Goal: Task Accomplishment & Management: Complete application form

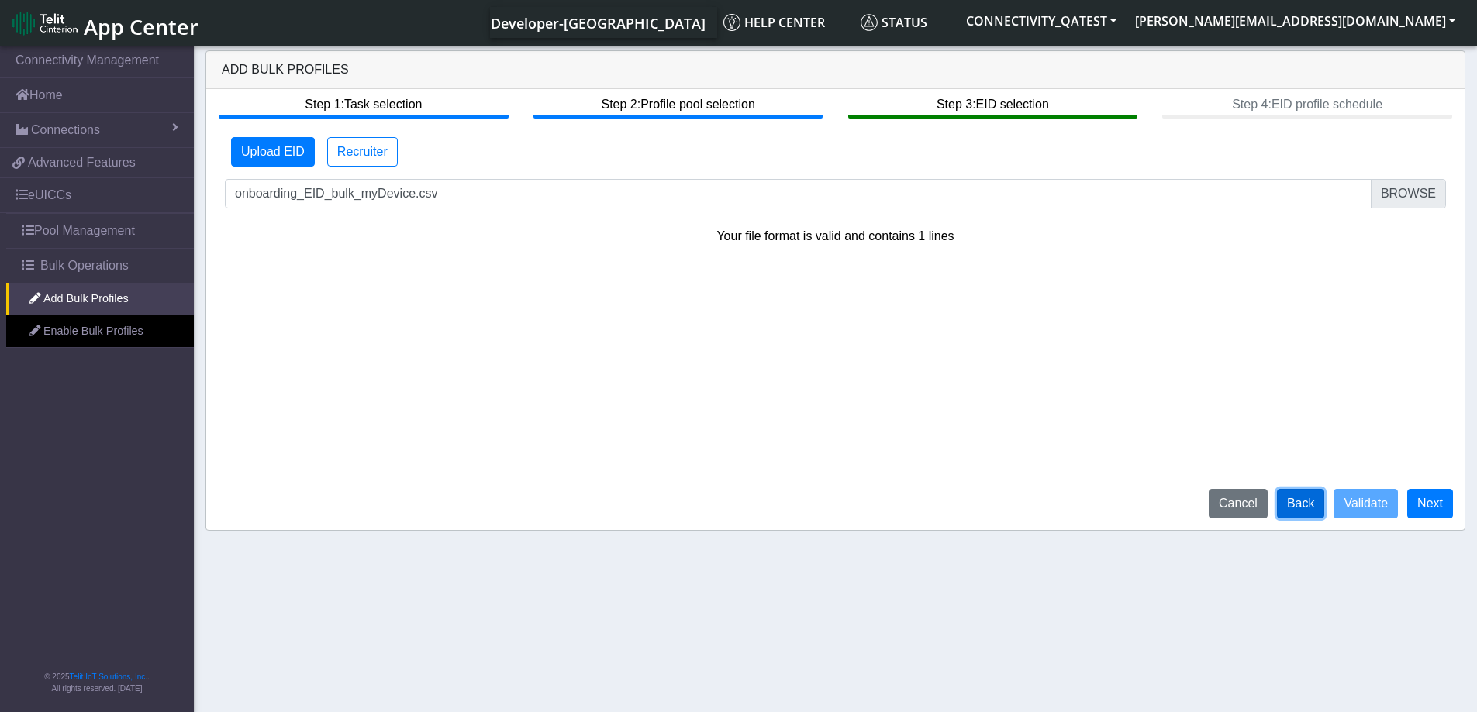
click at [1313, 506] on button "Back" at bounding box center [1301, 503] width 48 height 29
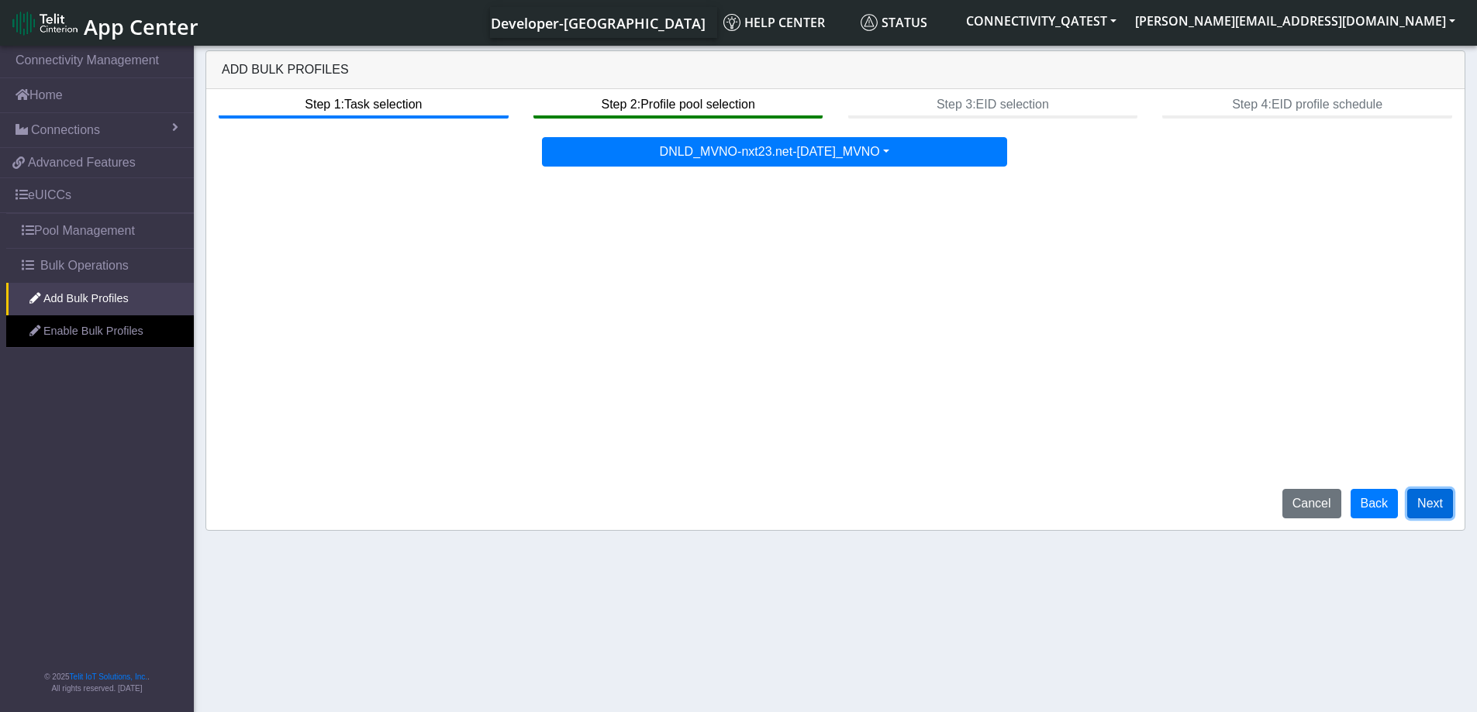
click at [1441, 499] on button "Next" at bounding box center [1430, 503] width 46 height 29
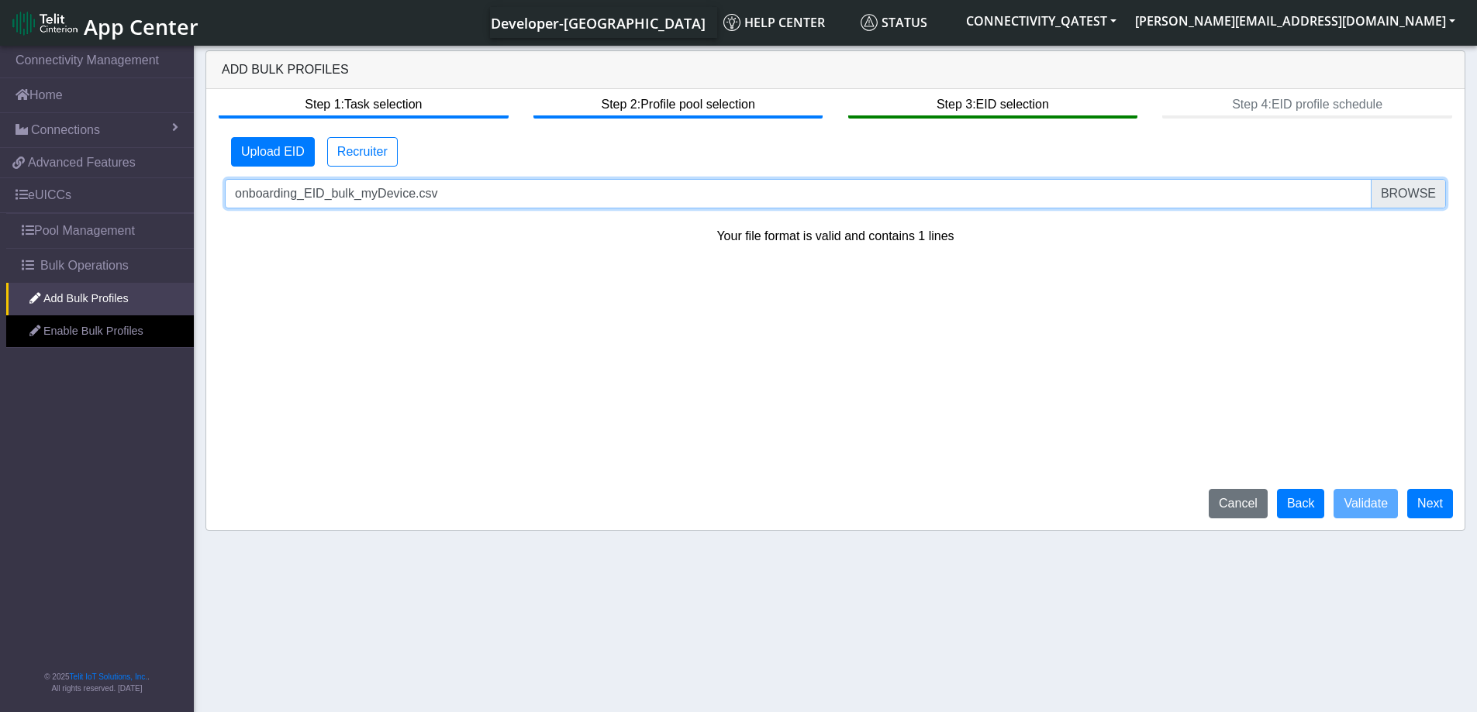
click at [1414, 207] on input "onboarding_EID_bulk_myDevice.csv" at bounding box center [835, 193] width 1221 height 29
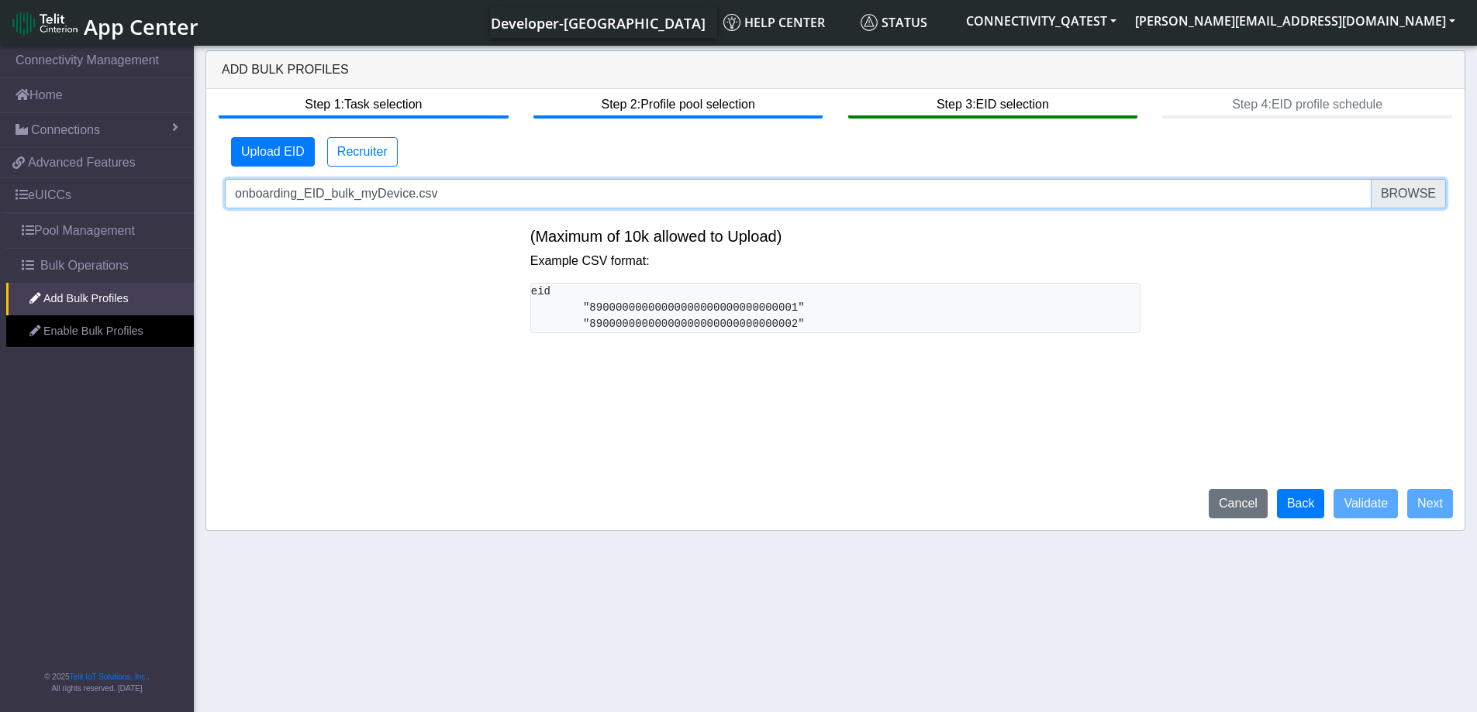
click at [1407, 195] on input "onboarding_EID_bulk_myDevice.csv" at bounding box center [835, 193] width 1221 height 29
type input "C:\fakepath\onboarding_EID_bulk_invalidFileFormat.txt"
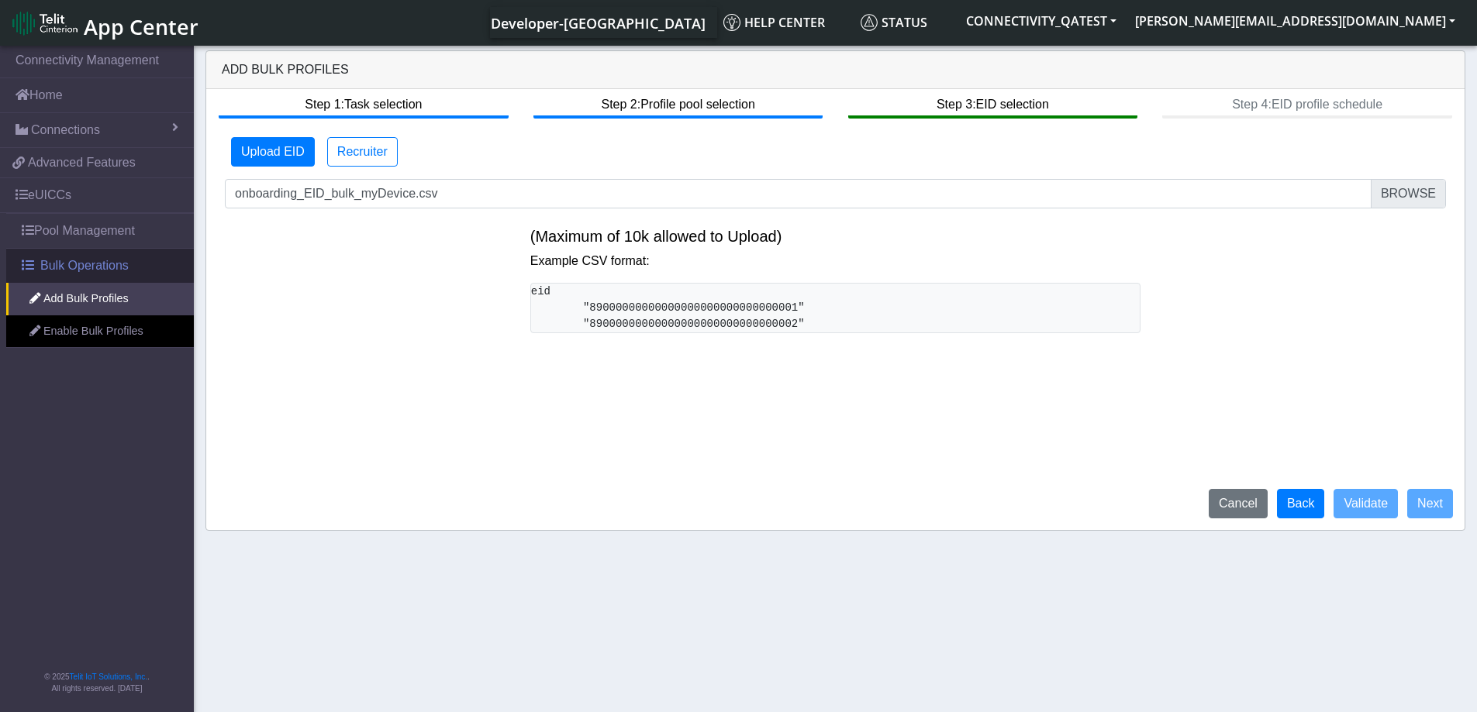
click at [78, 270] on span "Bulk Operations" at bounding box center [84, 266] width 88 height 19
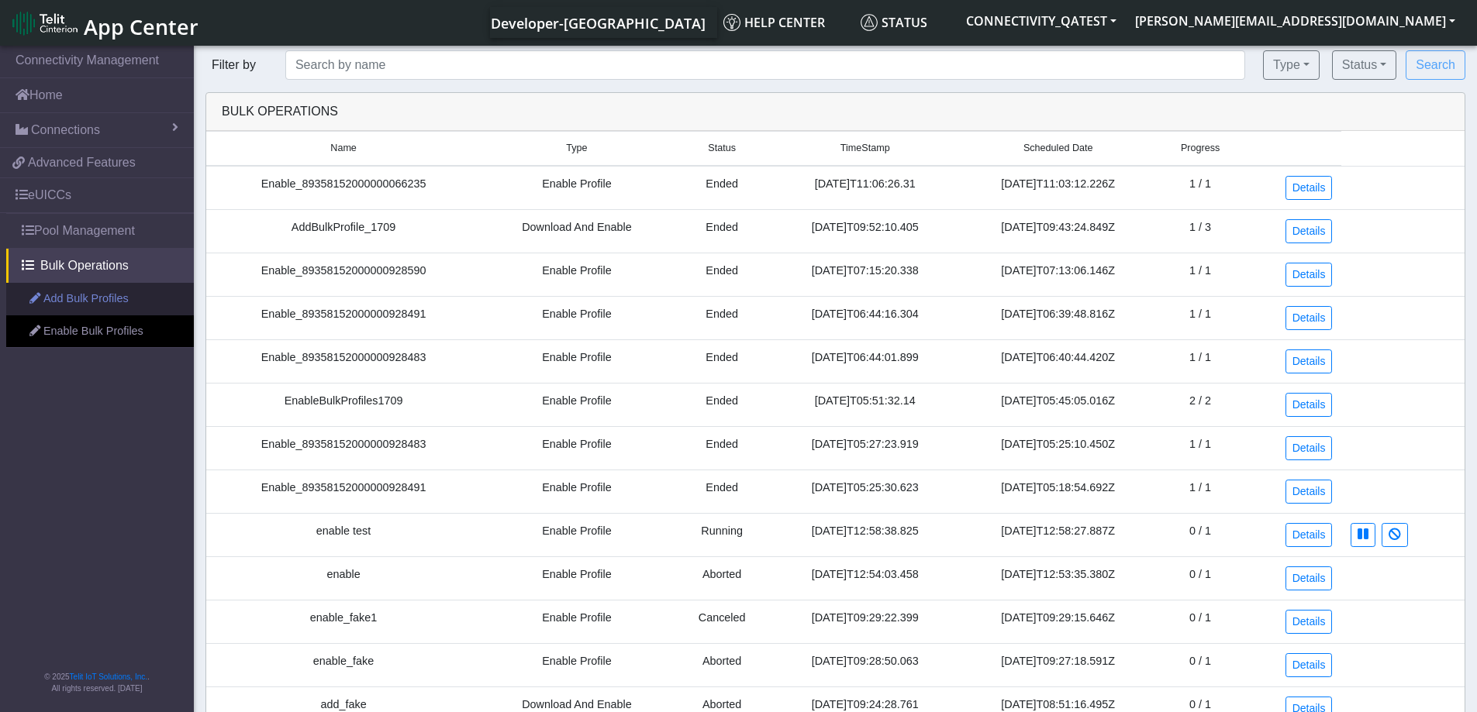
click at [74, 297] on link "Add Bulk Profiles" at bounding box center [100, 299] width 188 height 33
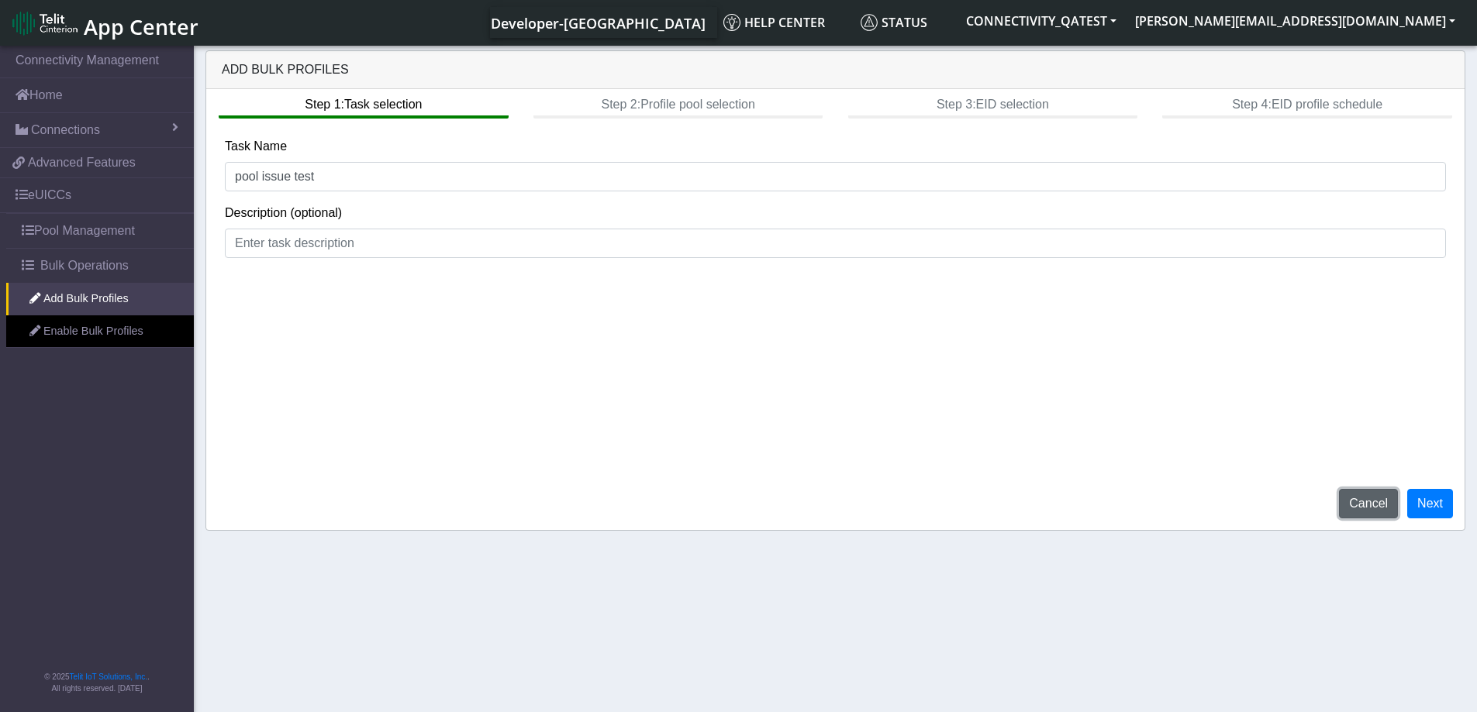
click at [1363, 510] on button "Cancel" at bounding box center [1368, 503] width 59 height 29
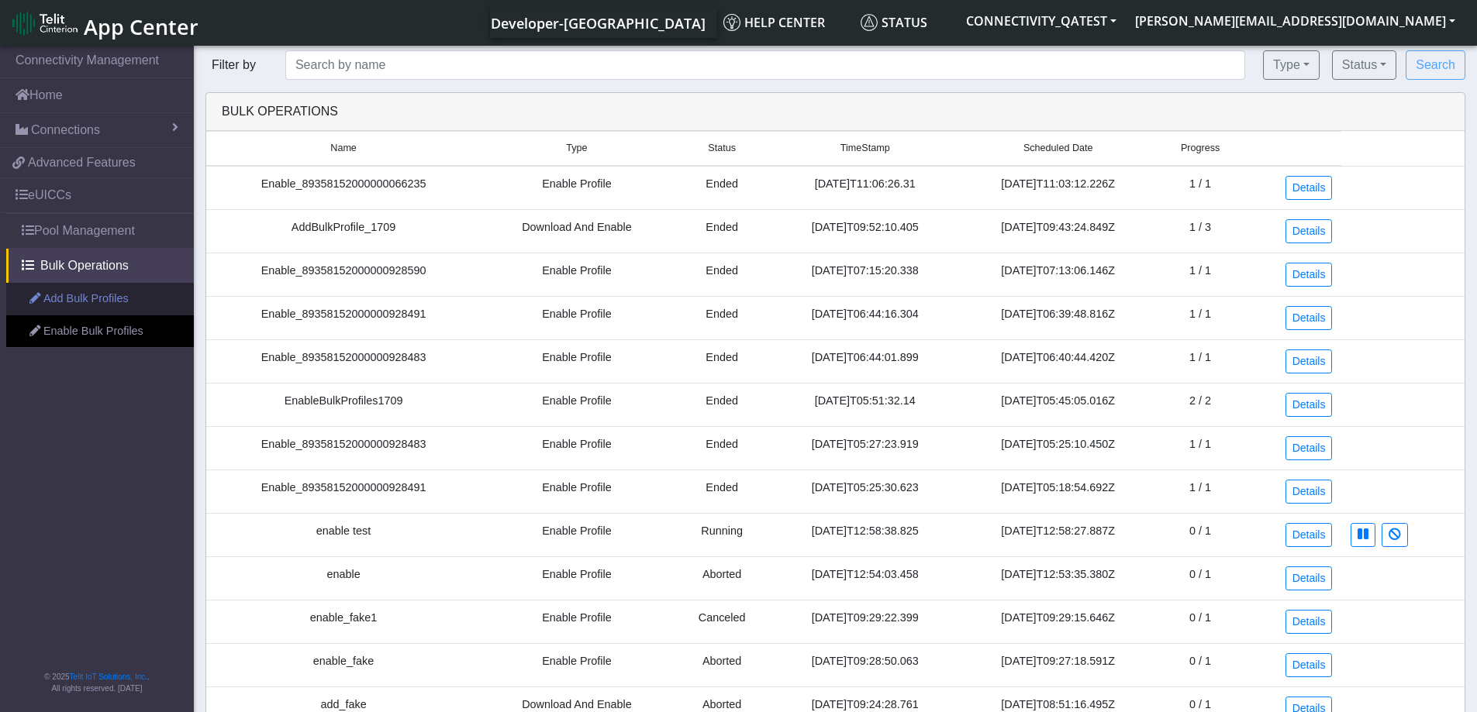
click at [103, 304] on link "Add Bulk Profiles" at bounding box center [100, 299] width 188 height 33
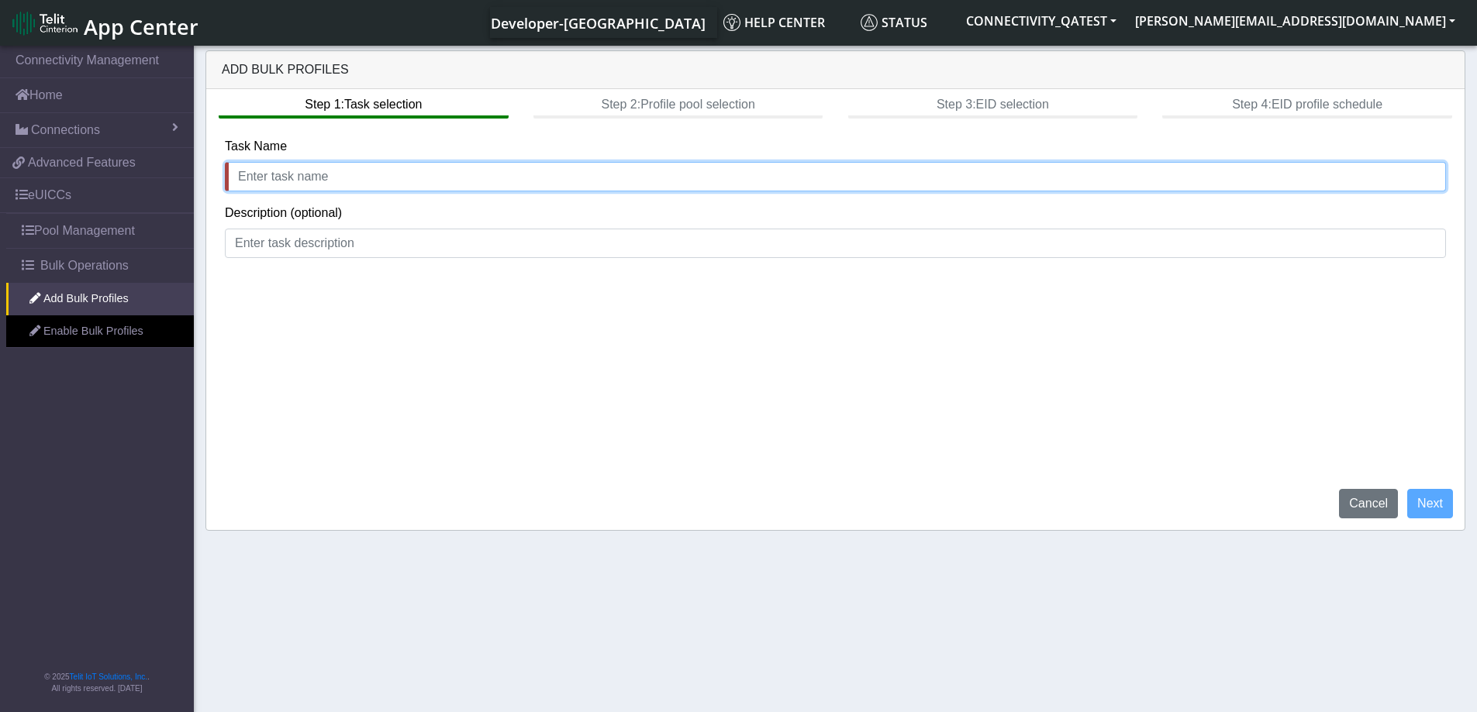
click at [879, 171] on input "text" at bounding box center [835, 176] width 1221 height 29
type input "e"
type input "add profile"
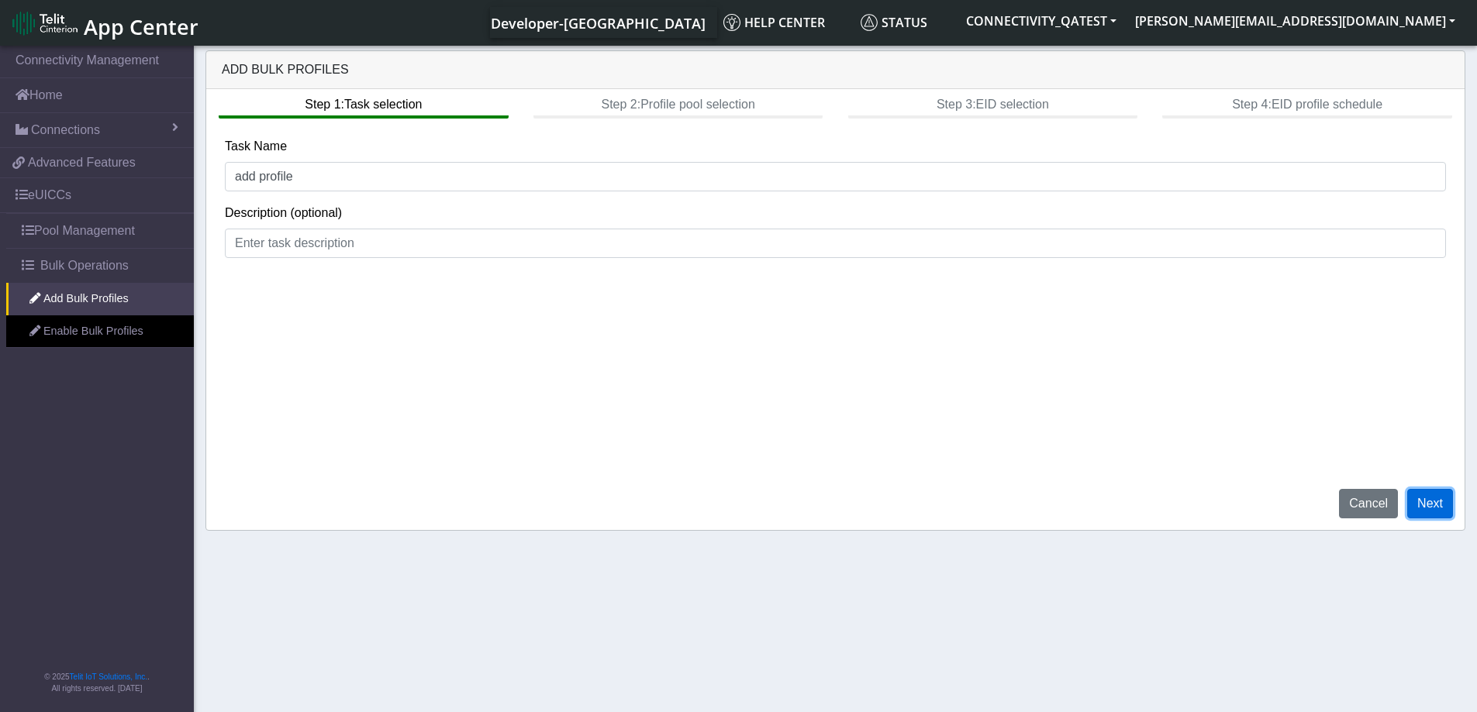
click at [1418, 509] on button "Next" at bounding box center [1430, 503] width 46 height 29
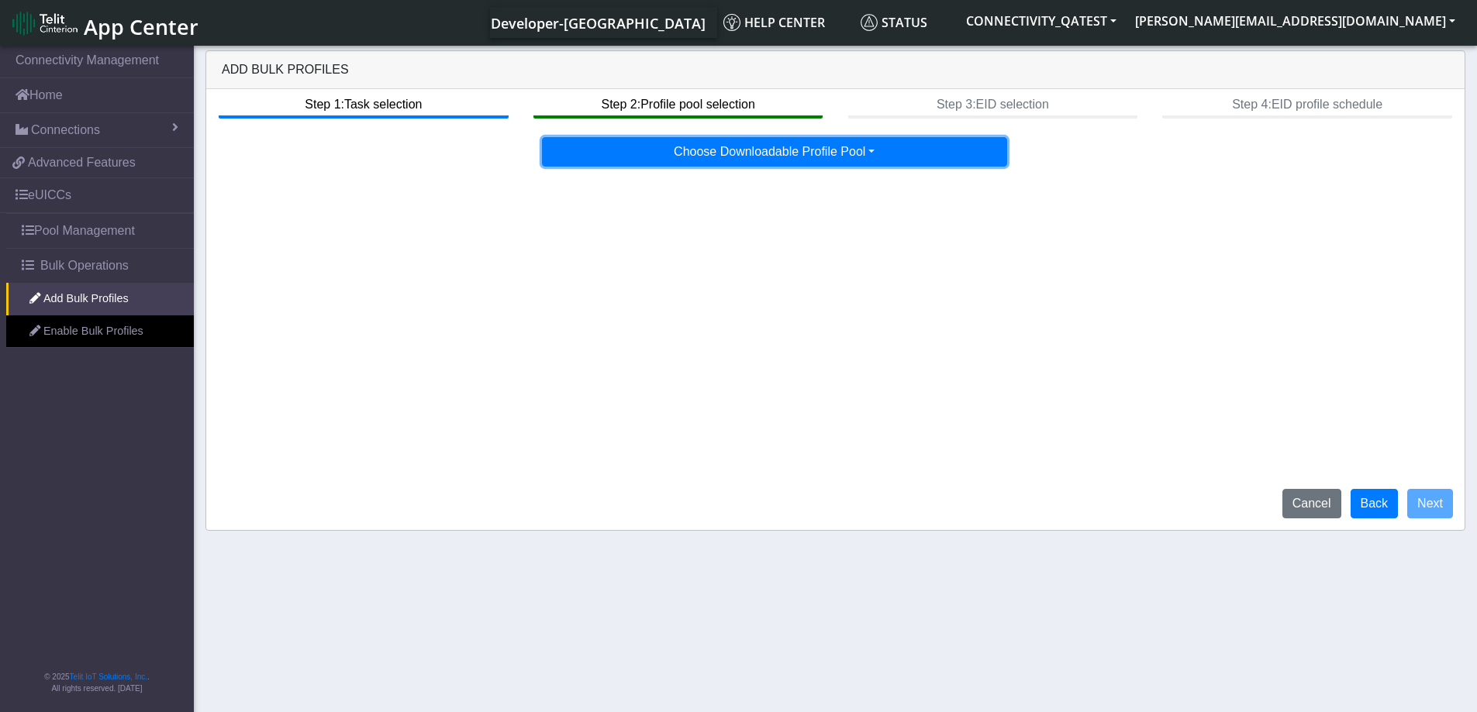
click at [844, 164] on button "Choose Downloadable Profile Pool" at bounding box center [774, 151] width 465 height 29
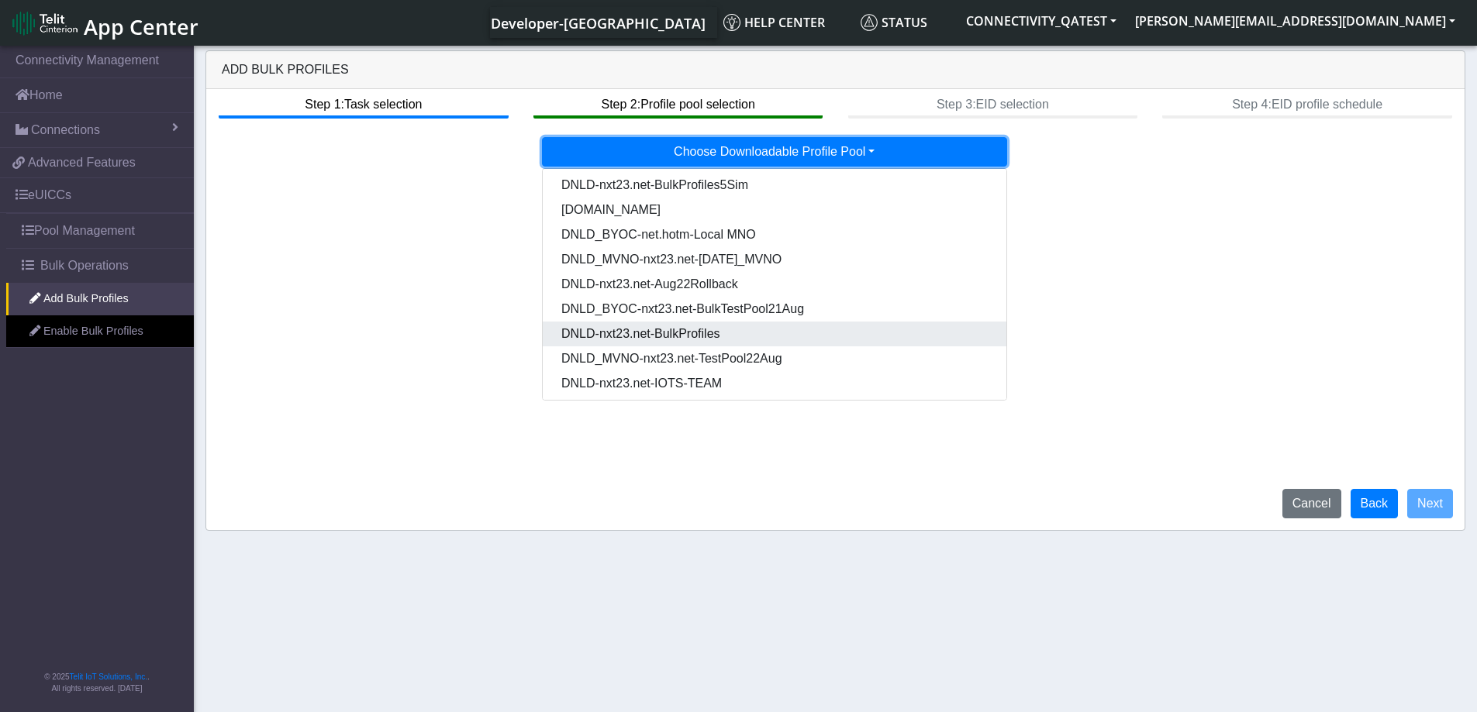
scroll to position [129, 0]
click at [713, 333] on Pooldd87b2e2-121e-4d00-ae8a-d075df8e0e86-dropdown "DNLD-nxt23.net-BulkProfiles" at bounding box center [775, 331] width 464 height 25
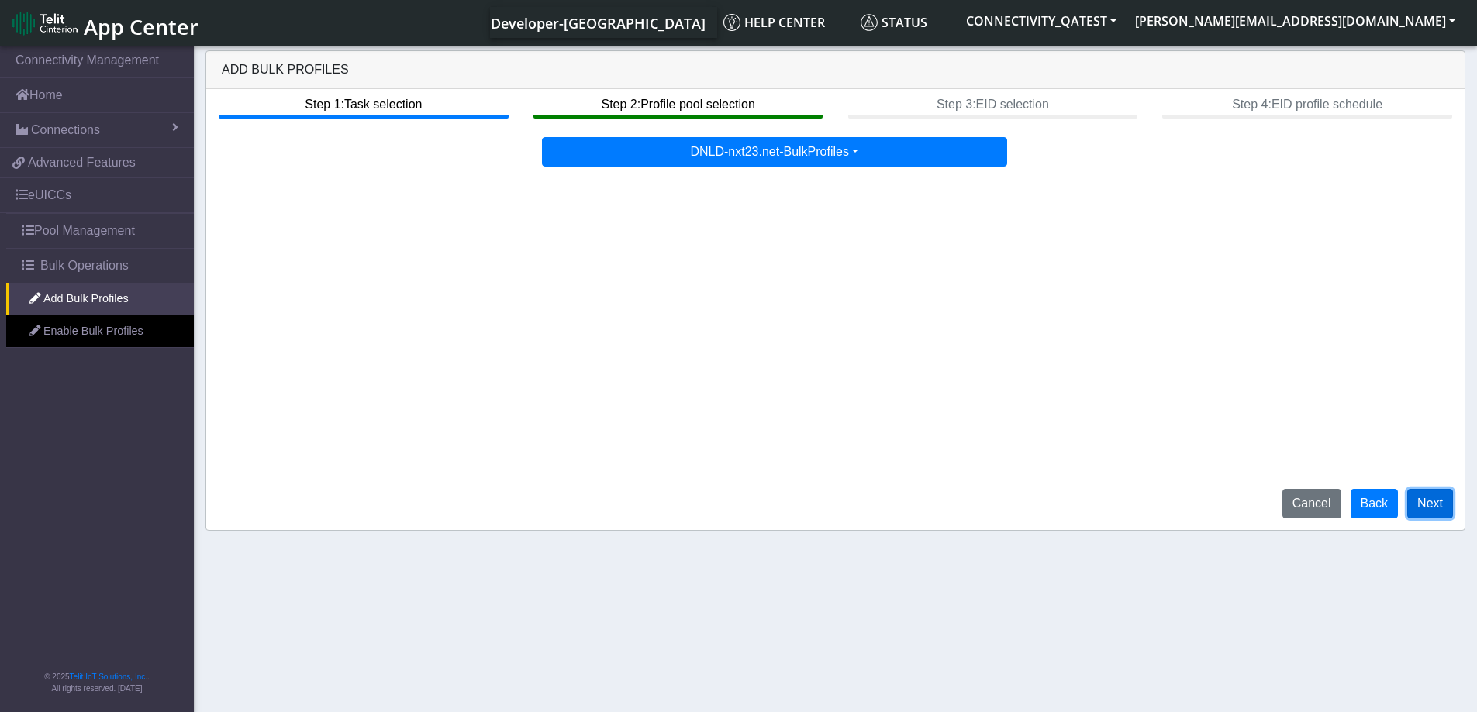
click at [1432, 509] on button "Next" at bounding box center [1430, 503] width 46 height 29
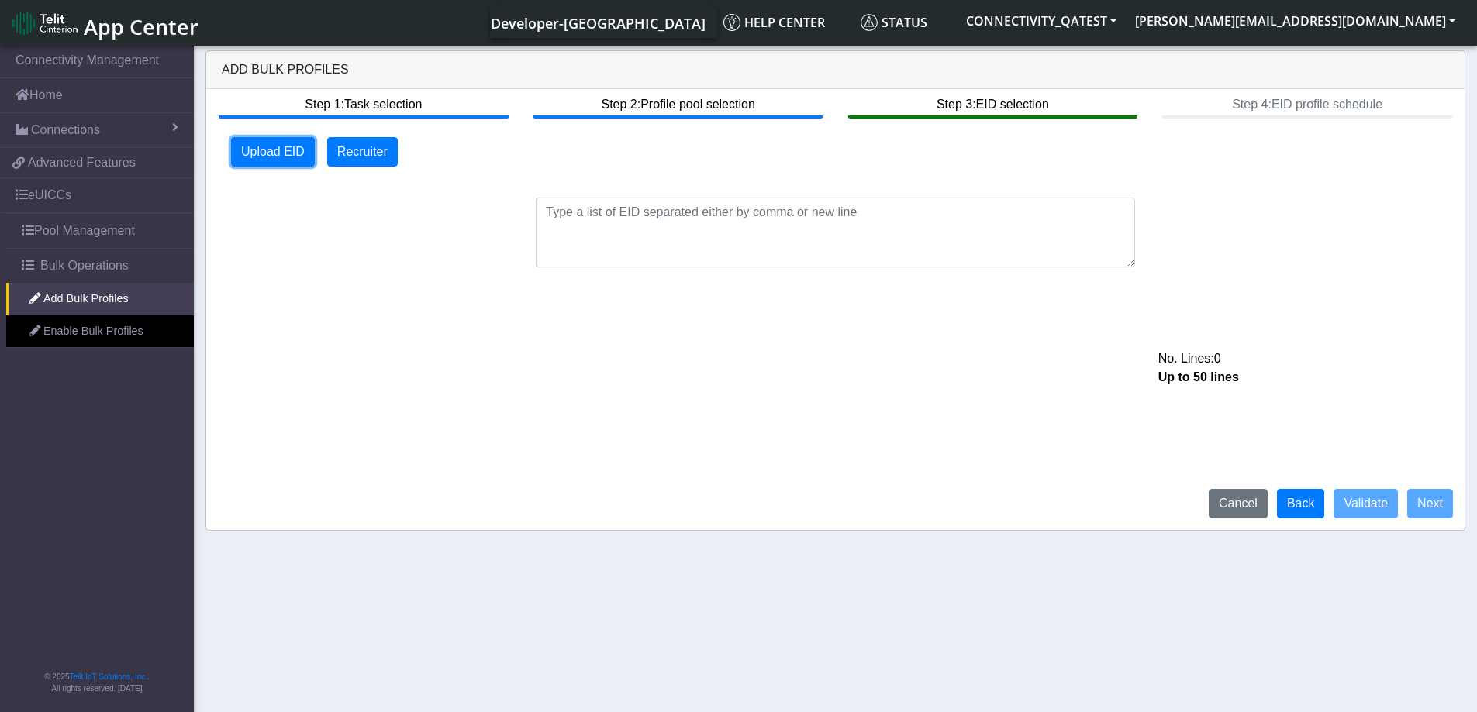
click at [268, 155] on button "Upload EID" at bounding box center [273, 151] width 84 height 29
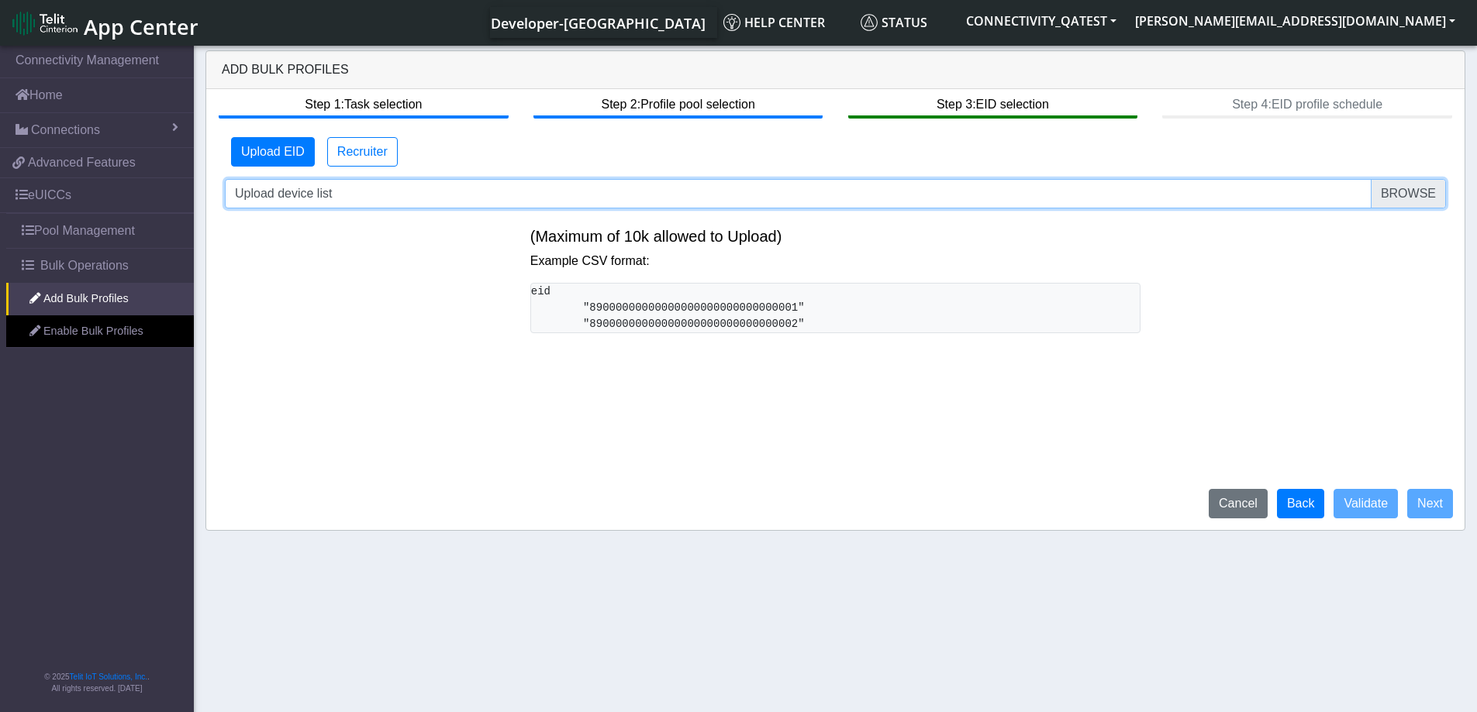
click at [1405, 198] on input "Upload device list" at bounding box center [835, 193] width 1221 height 29
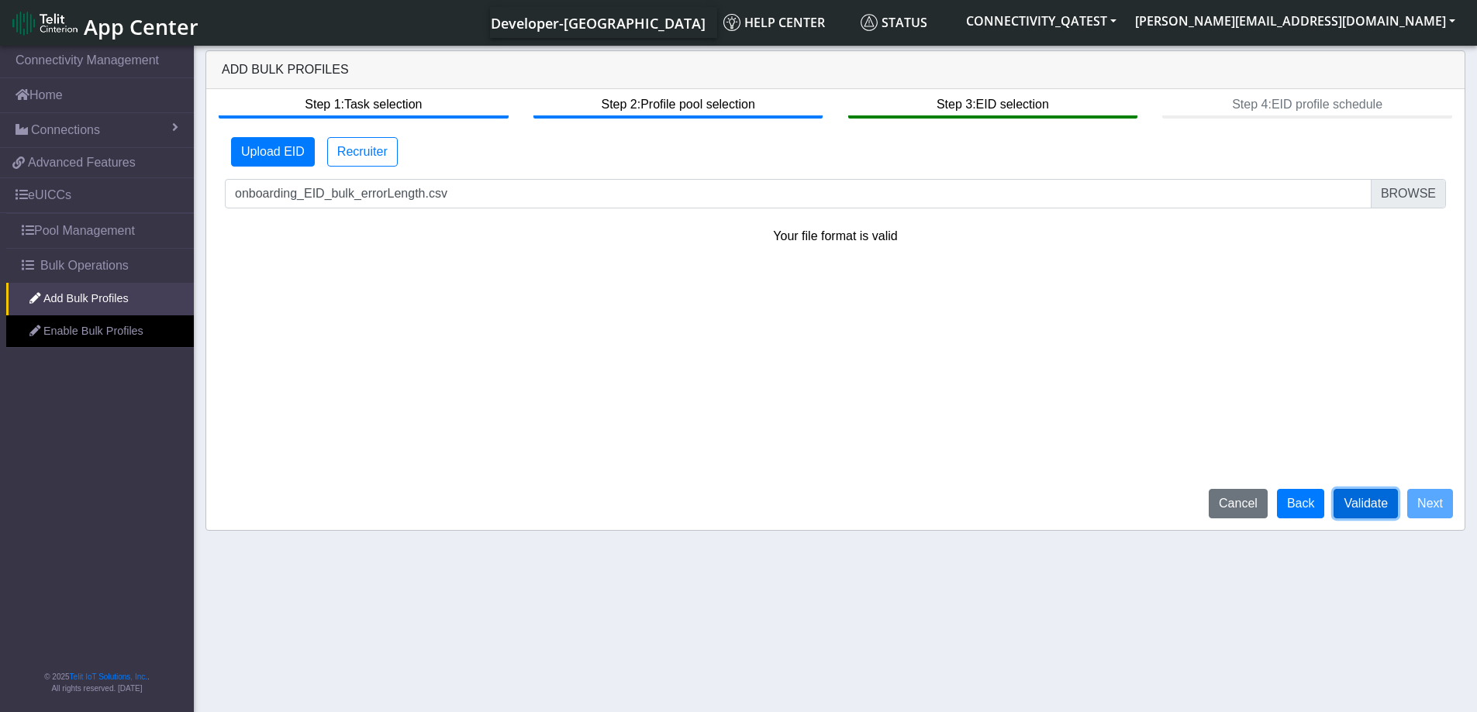
click at [1355, 505] on button "Validate" at bounding box center [1365, 503] width 64 height 29
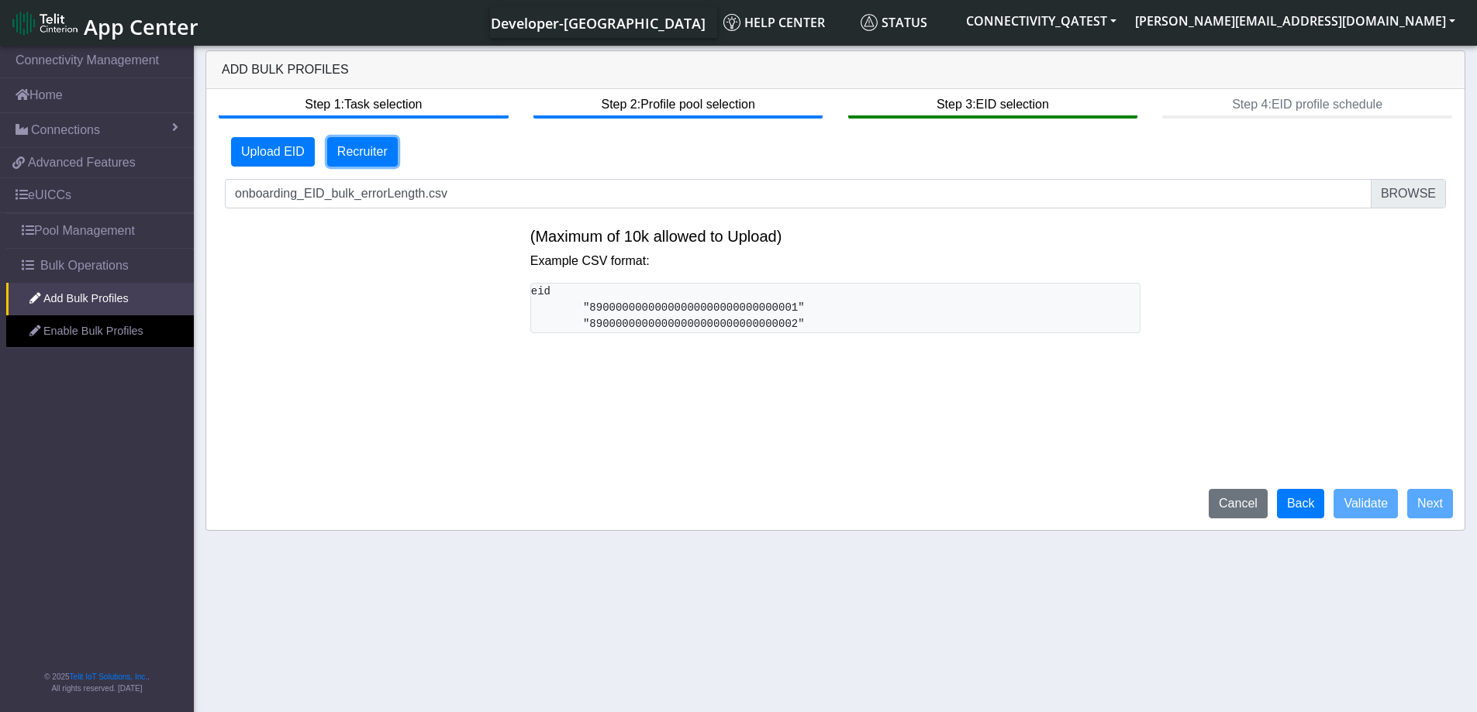
click at [358, 149] on button "Recruiter" at bounding box center [362, 151] width 71 height 29
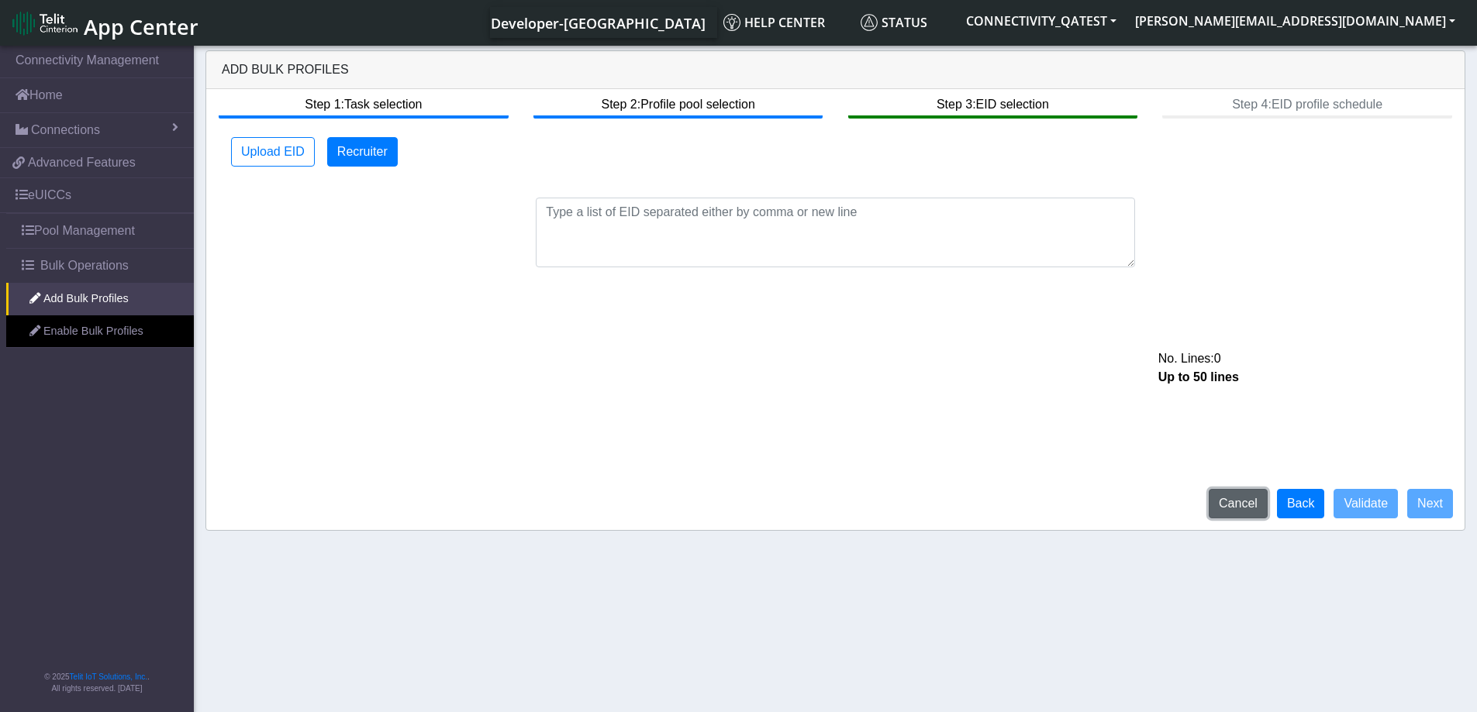
click at [1225, 506] on button "Cancel" at bounding box center [1237, 503] width 59 height 29
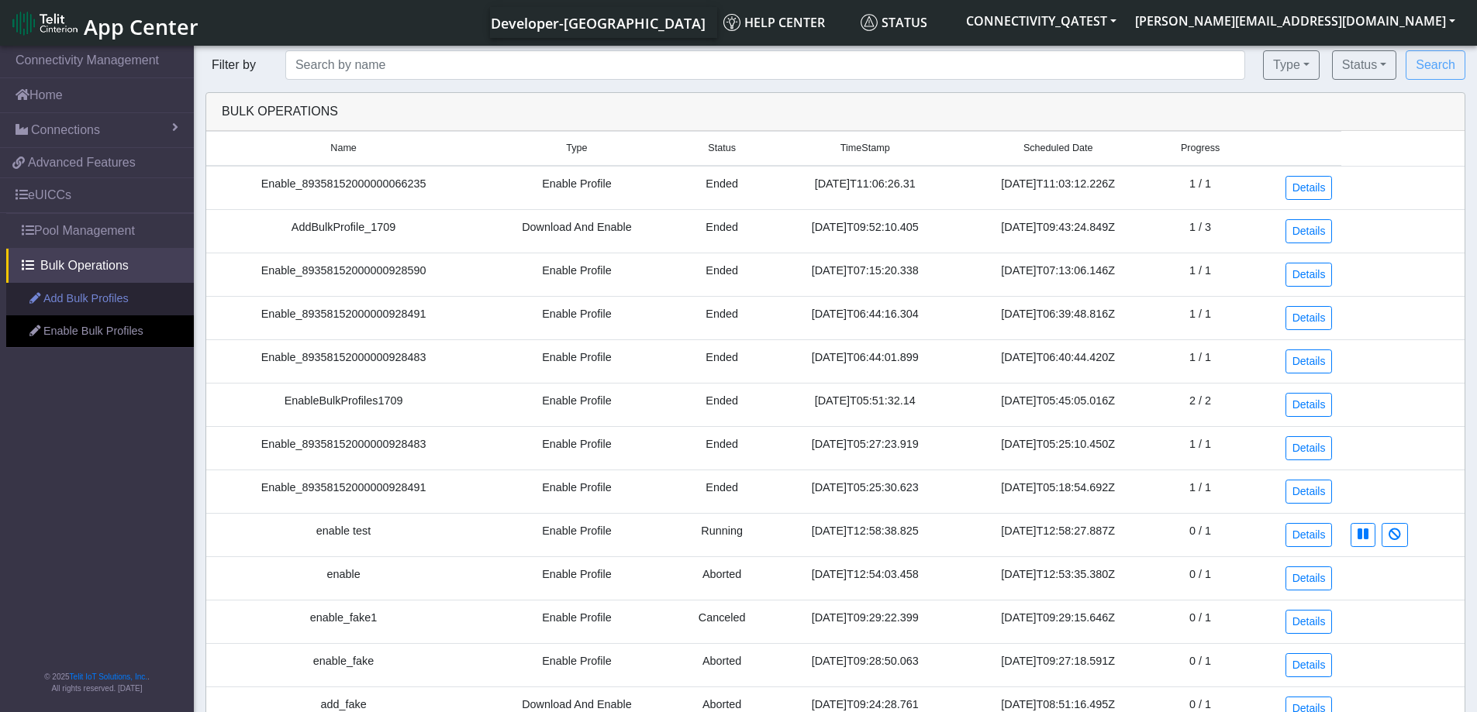
click at [78, 303] on link "Add Bulk Profiles" at bounding box center [100, 299] width 188 height 33
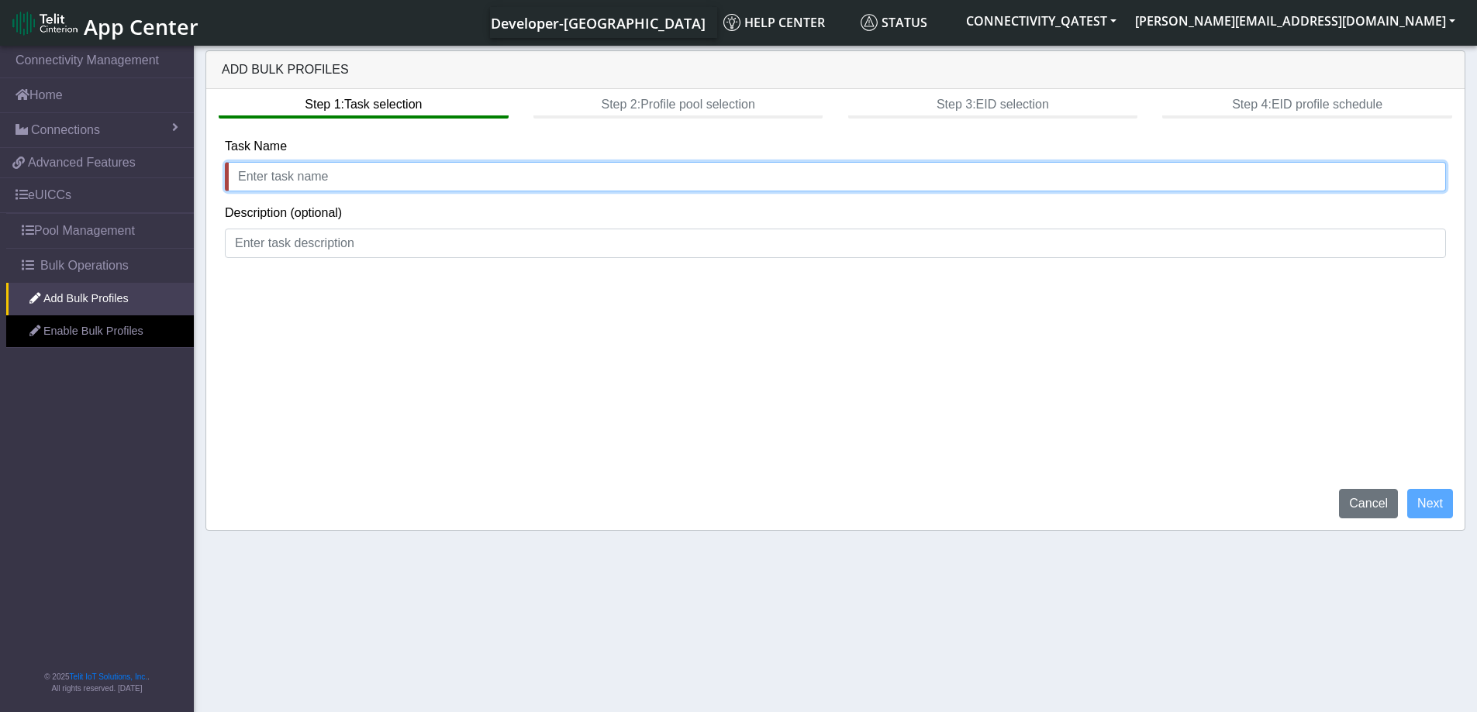
click at [310, 182] on input "text" at bounding box center [835, 176] width 1221 height 29
type input "add profile"
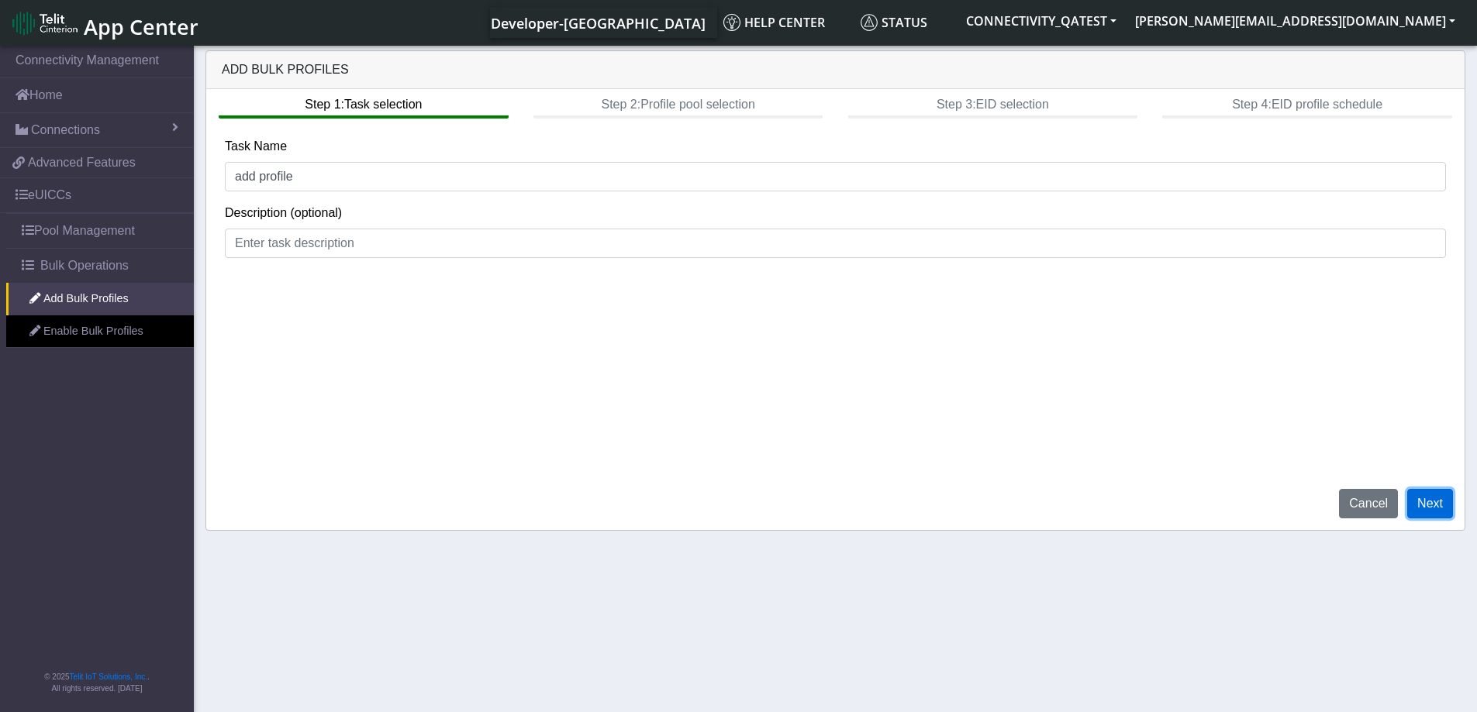
click at [1444, 510] on button "Next" at bounding box center [1430, 503] width 46 height 29
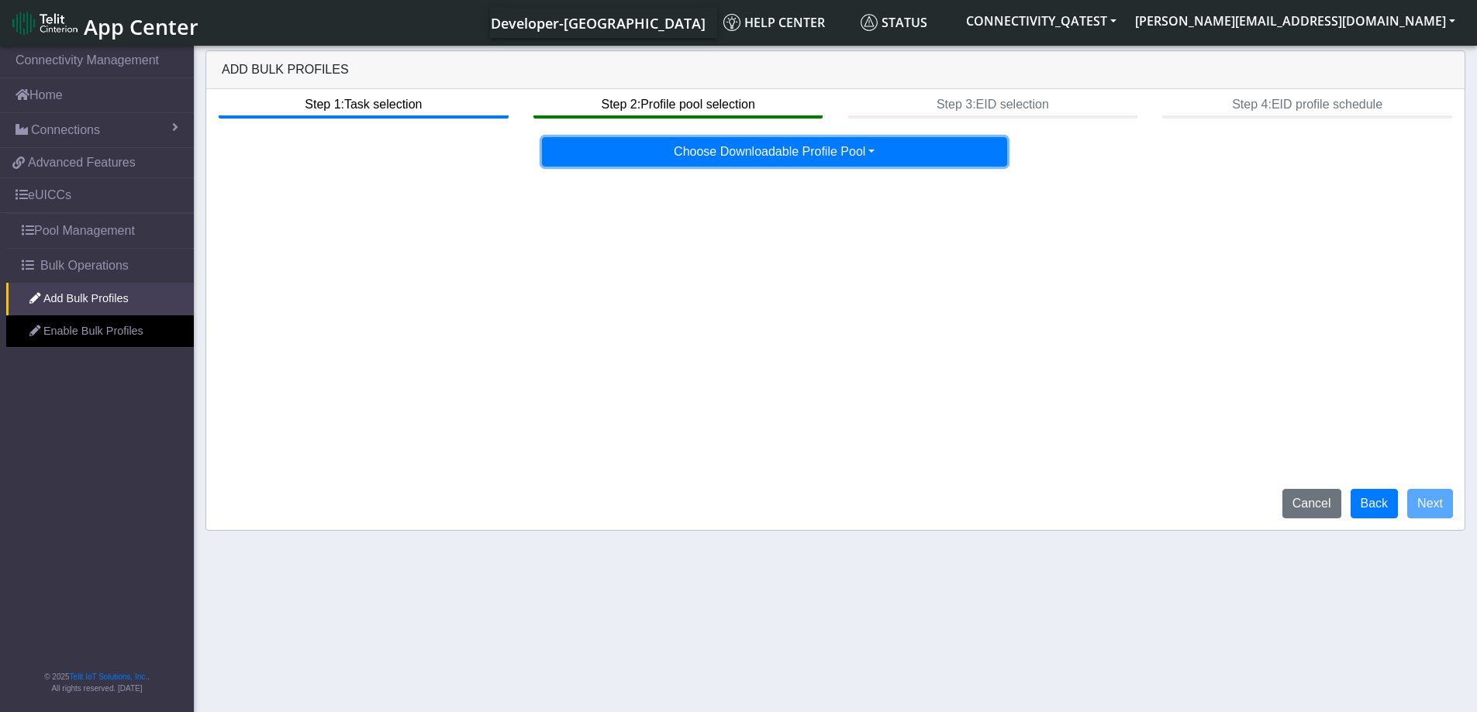
click at [705, 154] on button "Choose Downloadable Profile Pool" at bounding box center [774, 151] width 465 height 29
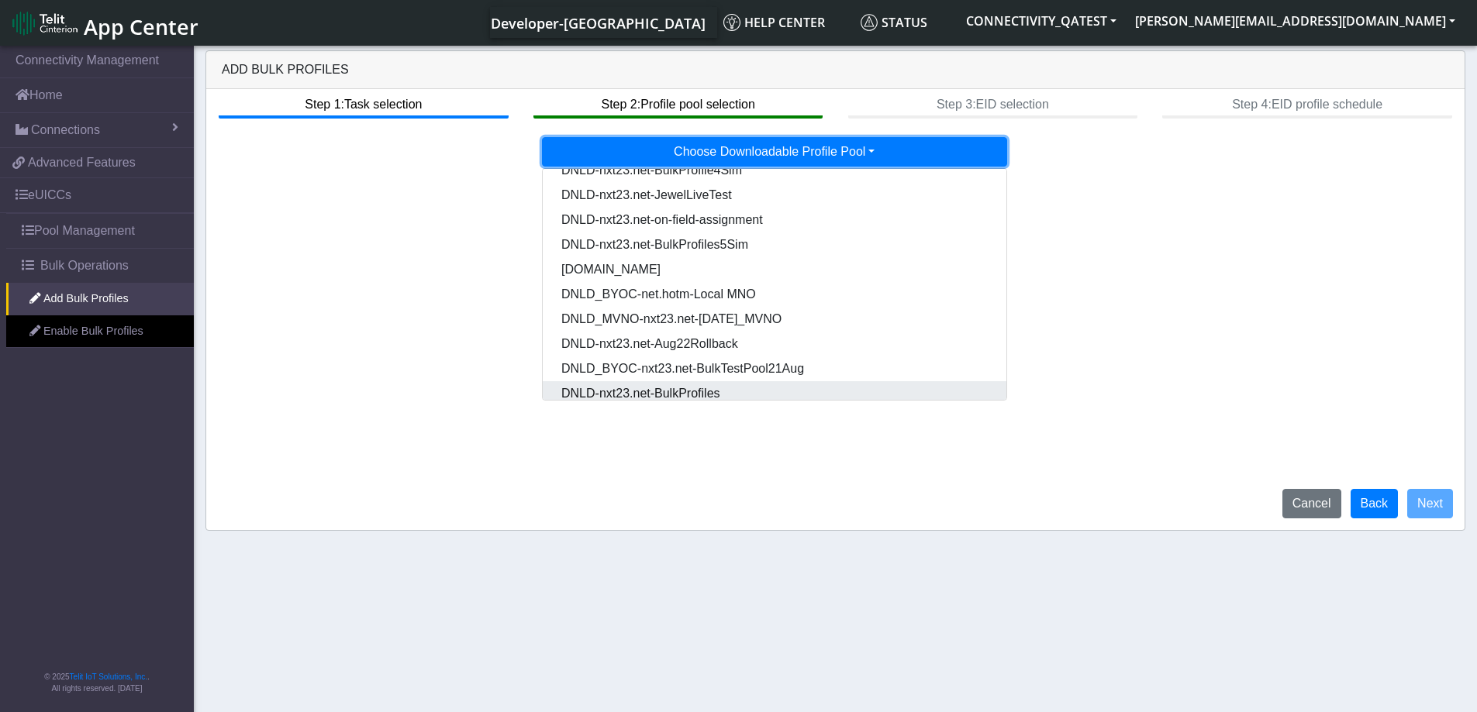
scroll to position [129, 0]
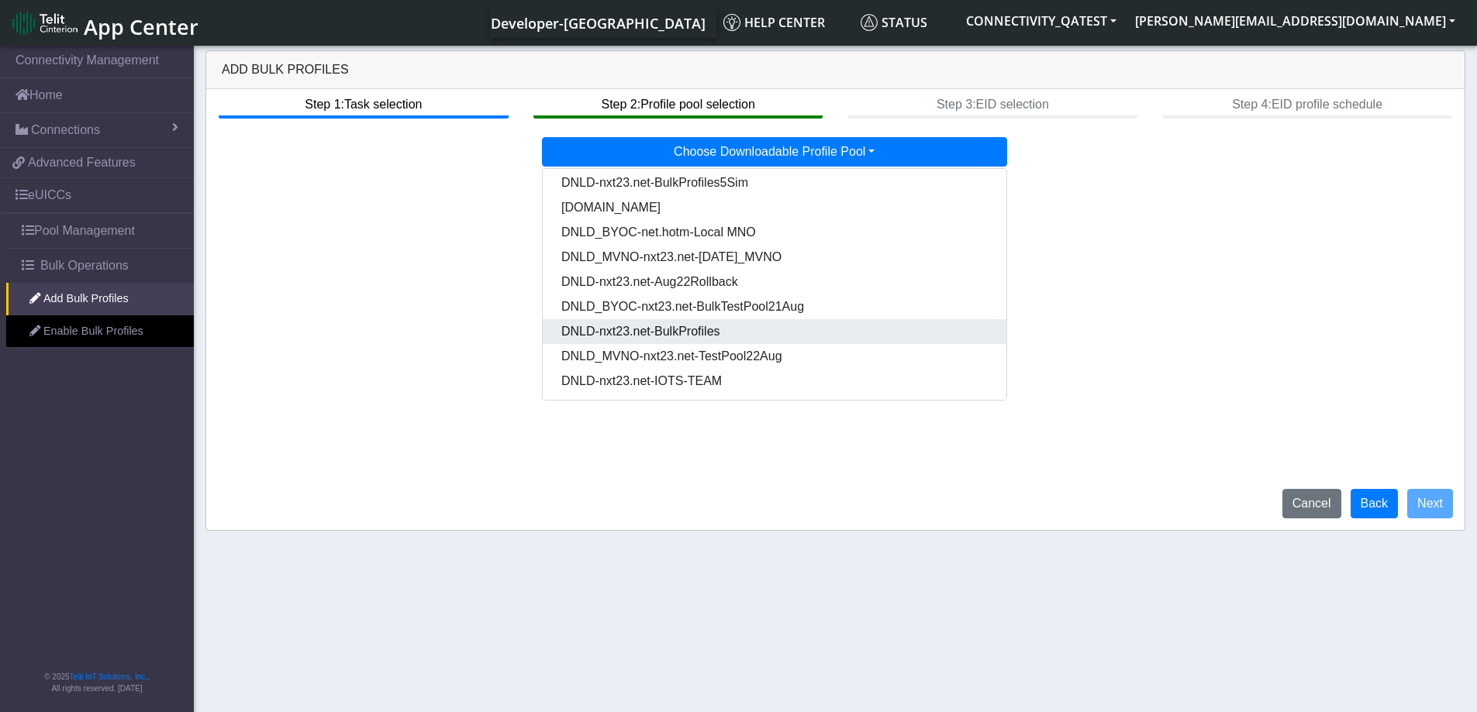
click at [712, 327] on Pooldd87b2e2-121e-4d00-ae8a-d075df8e0e86-dropdown "DNLD-nxt23.net-BulkProfiles" at bounding box center [775, 331] width 464 height 25
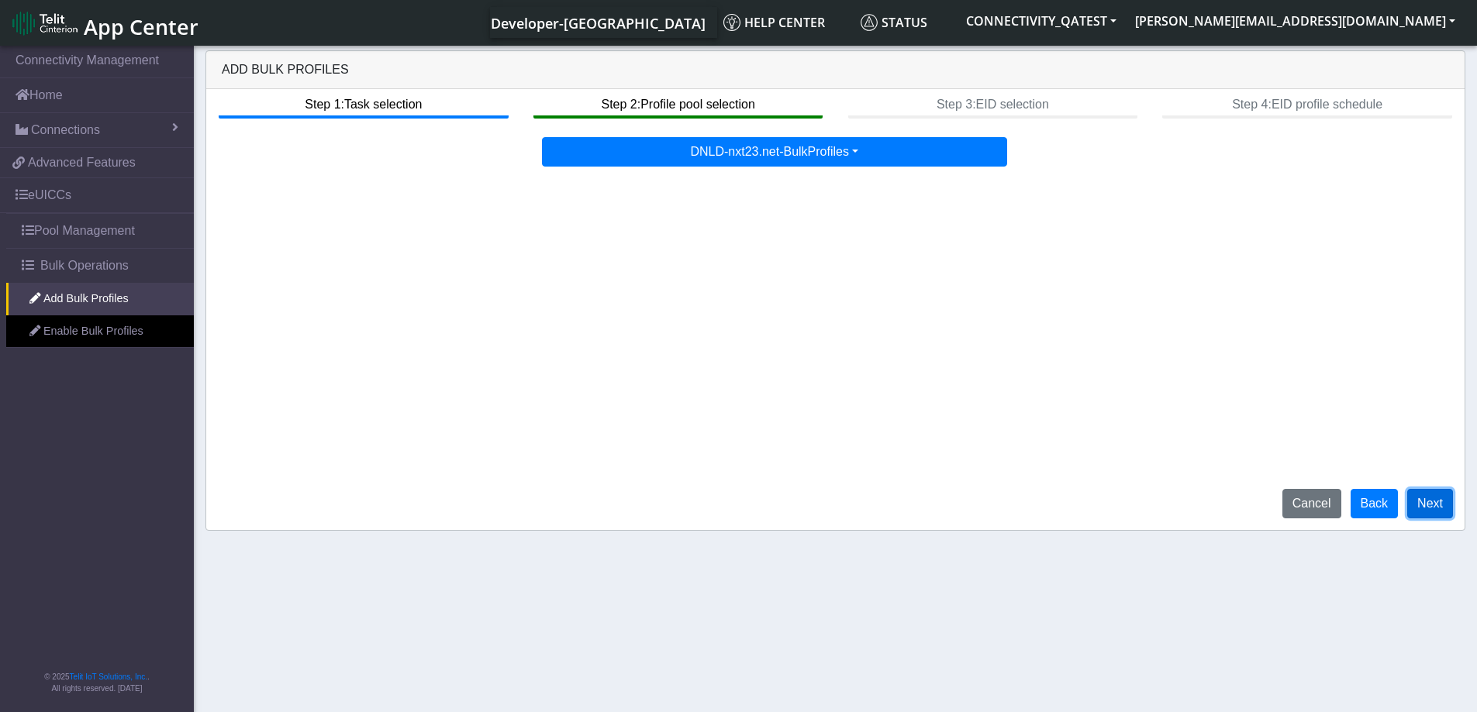
click at [1426, 505] on button "Next" at bounding box center [1430, 503] width 46 height 29
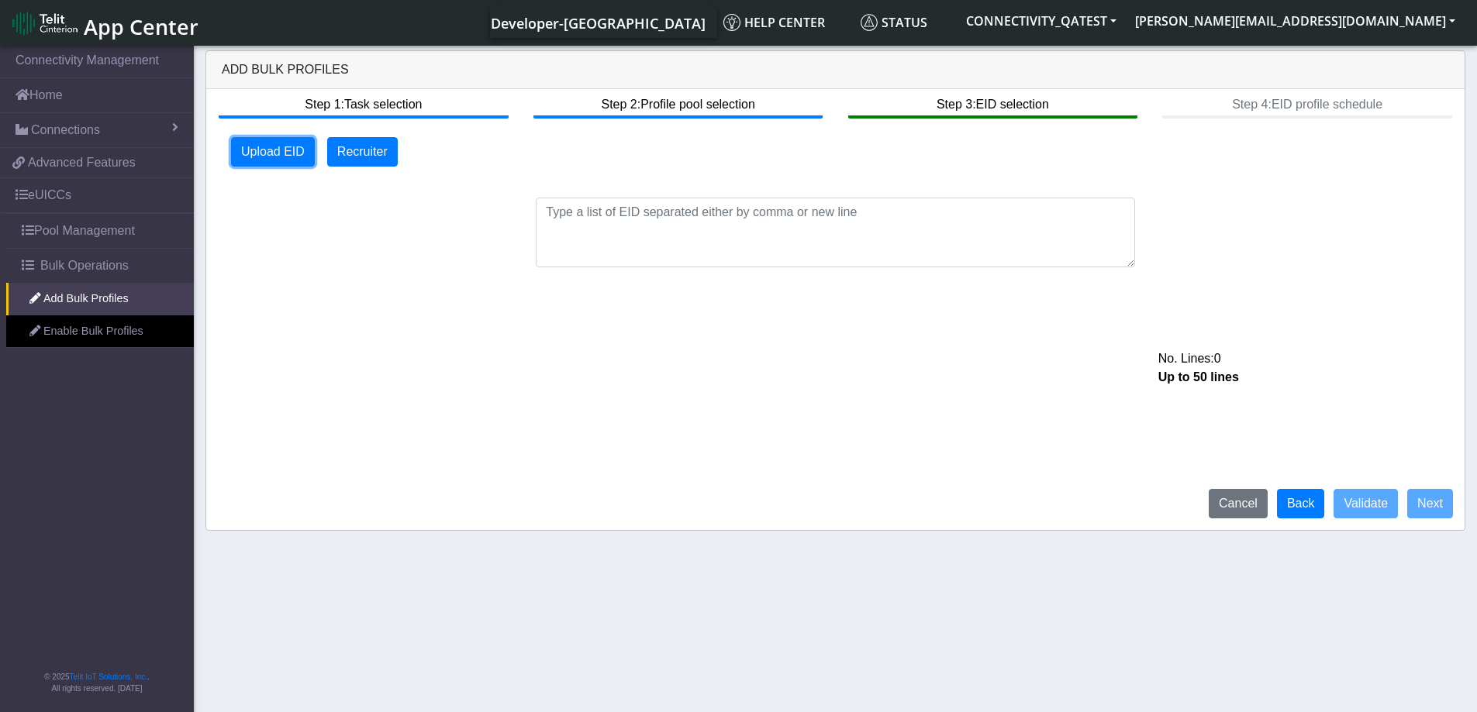
click at [267, 142] on button "Upload EID" at bounding box center [273, 151] width 84 height 29
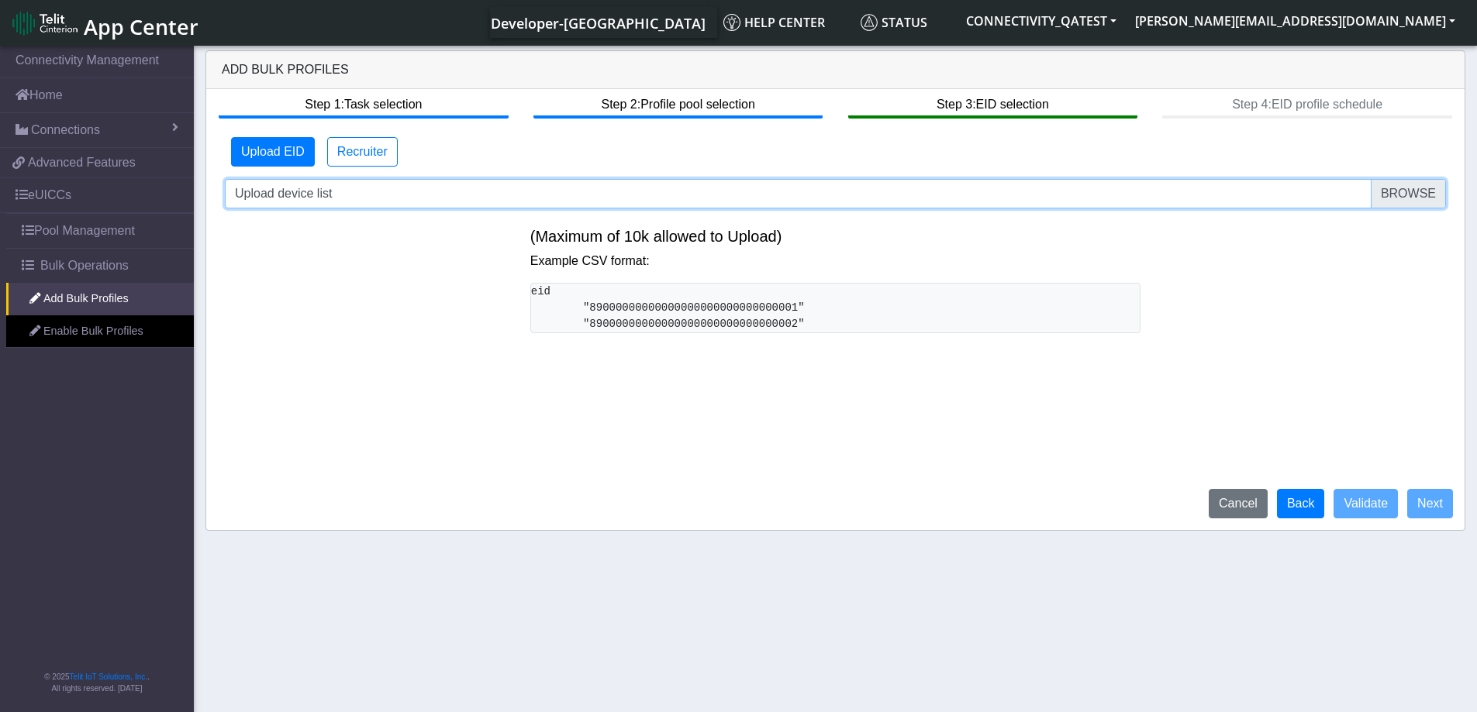
click at [1412, 188] on input "Upload device list" at bounding box center [835, 193] width 1221 height 29
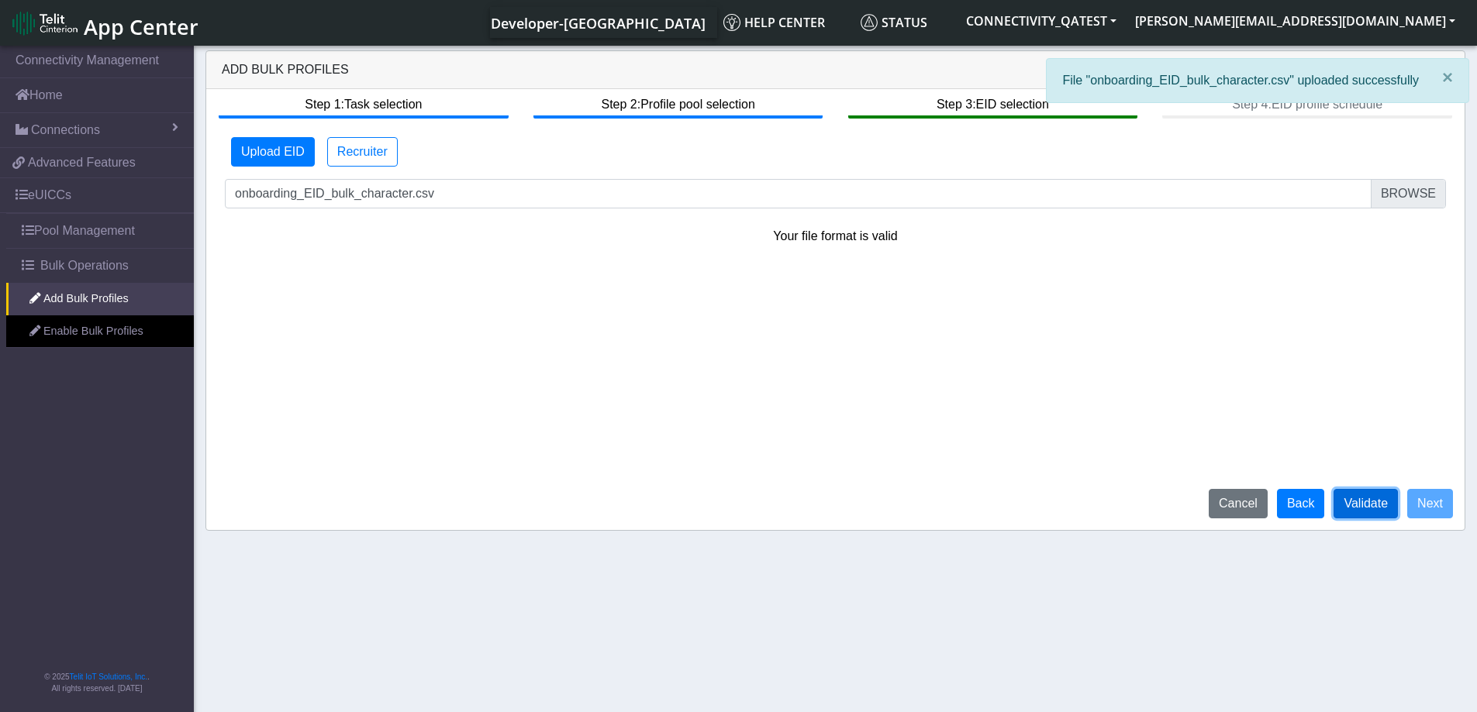
click at [1356, 505] on button "Validate" at bounding box center [1365, 503] width 64 height 29
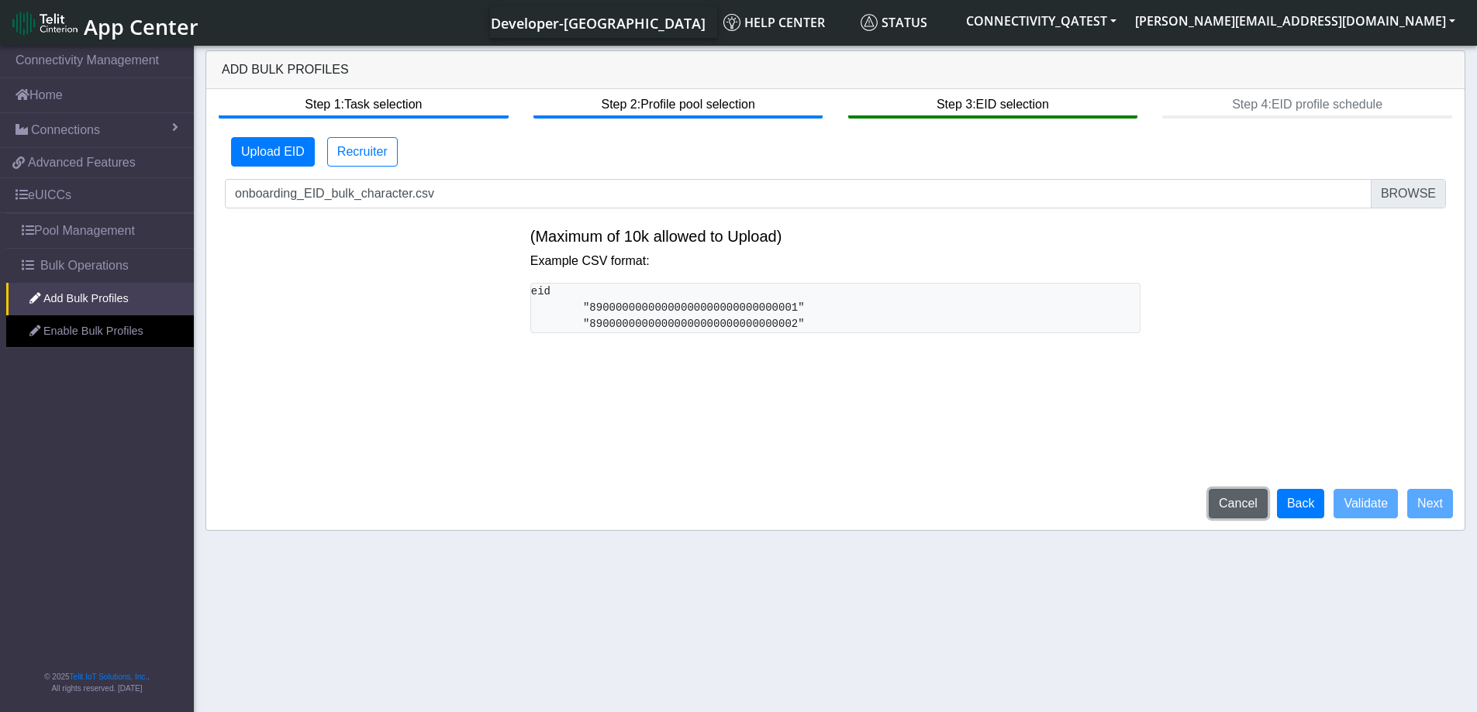
click at [1226, 505] on button "Cancel" at bounding box center [1237, 503] width 59 height 29
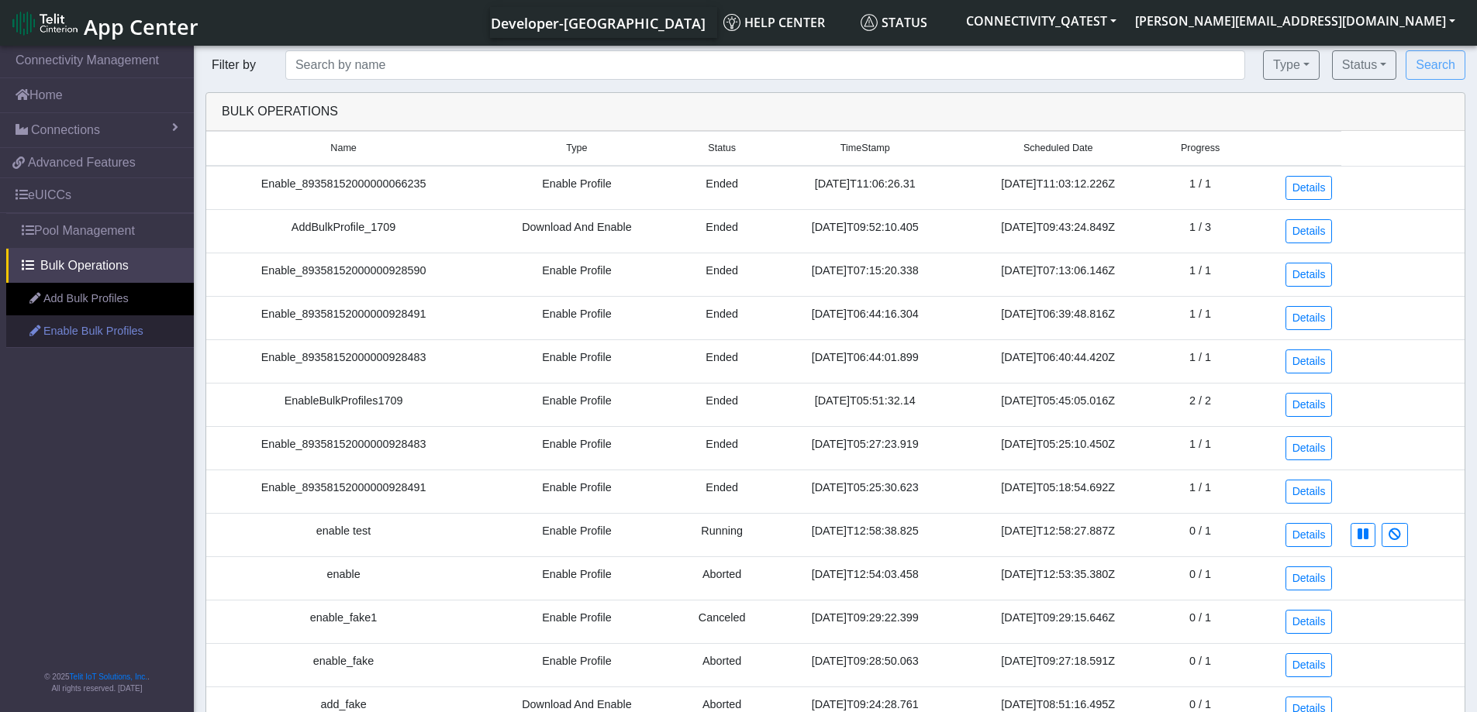
click at [107, 340] on link "Enable Bulk Profiles" at bounding box center [100, 331] width 188 height 33
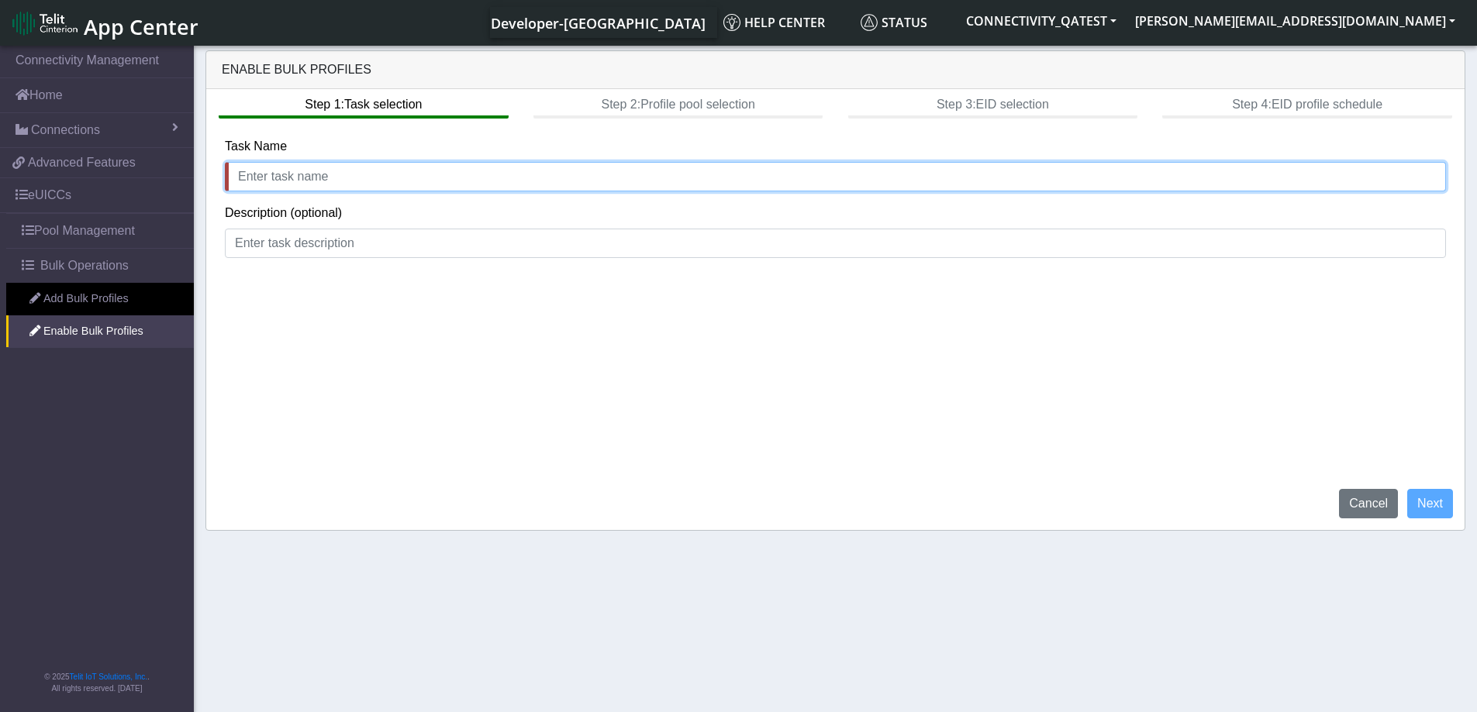
click at [271, 182] on input "text" at bounding box center [835, 176] width 1221 height 29
type input "add bulk profiles"
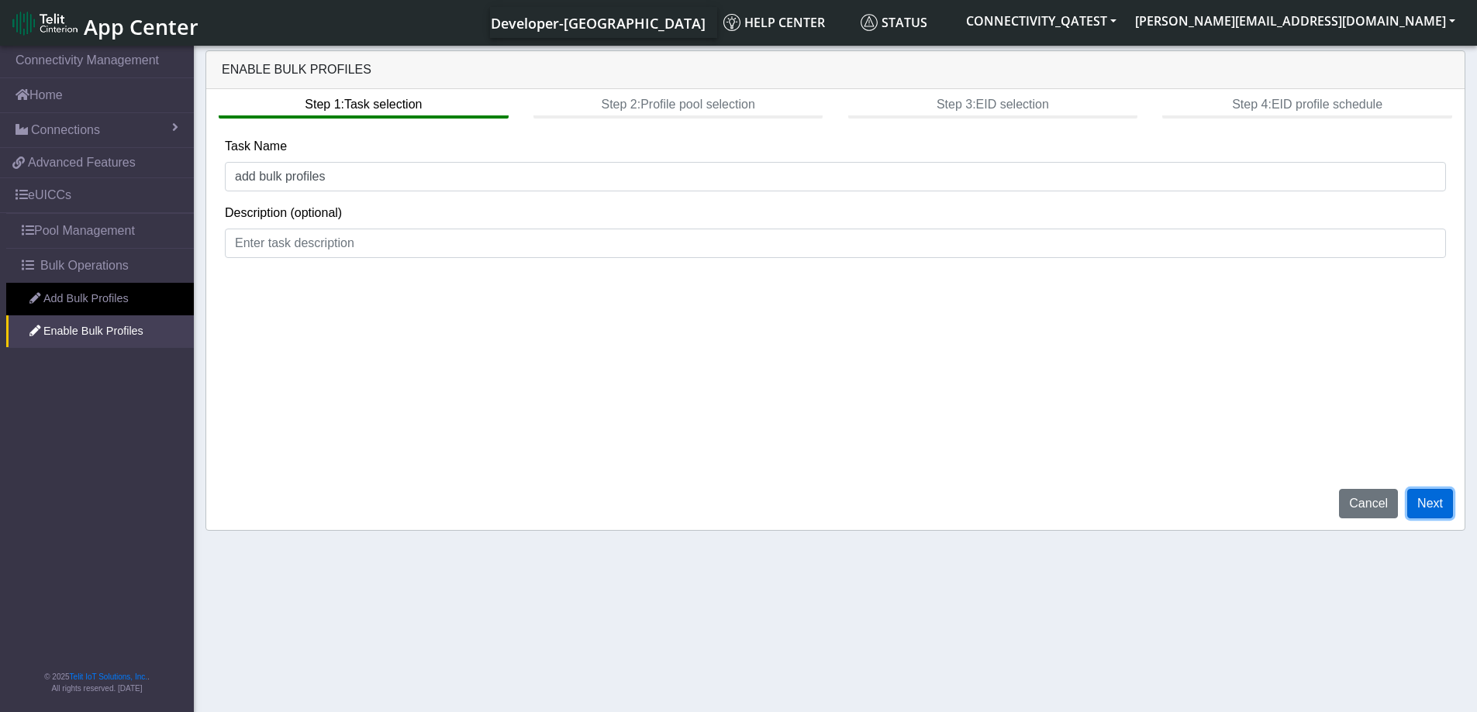
click at [1428, 518] on button "Next" at bounding box center [1430, 503] width 46 height 29
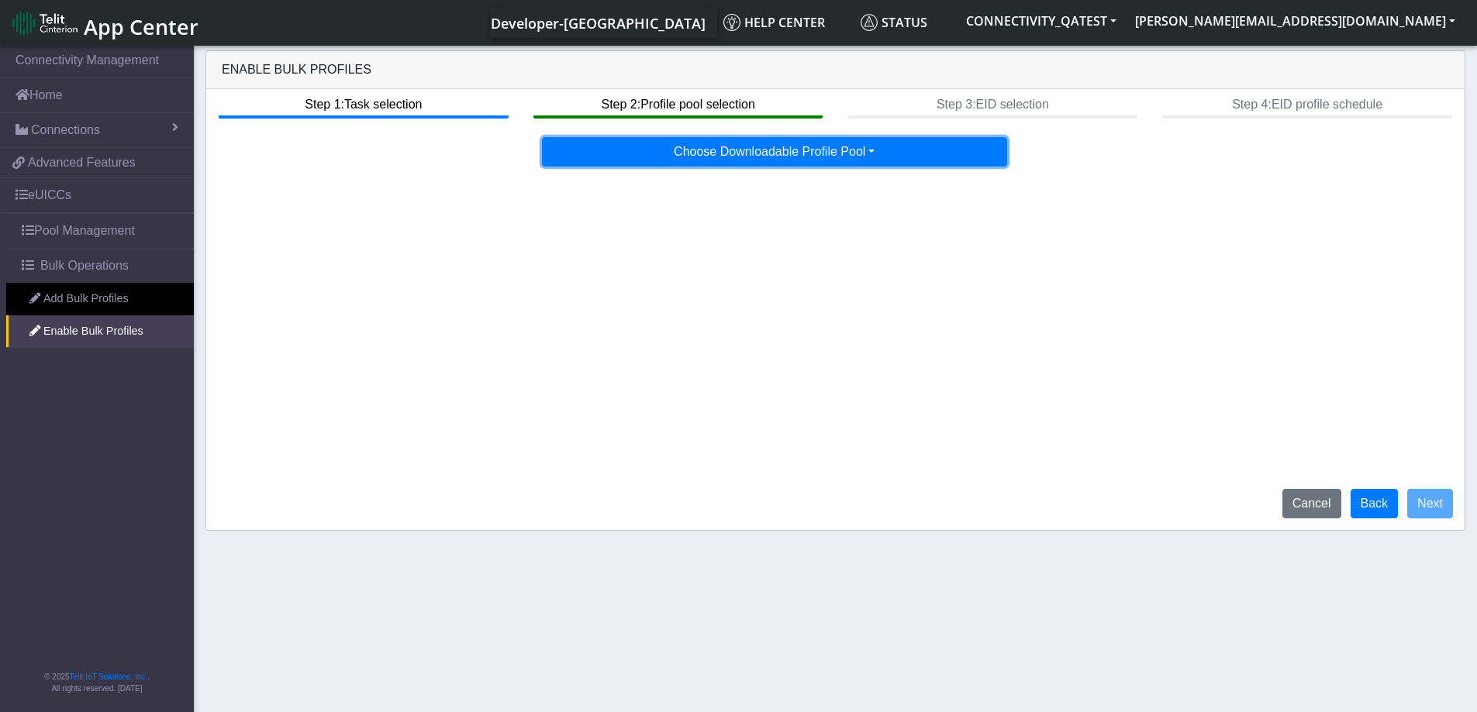
click at [849, 156] on button "Choose Downloadable Profile Pool" at bounding box center [774, 151] width 465 height 29
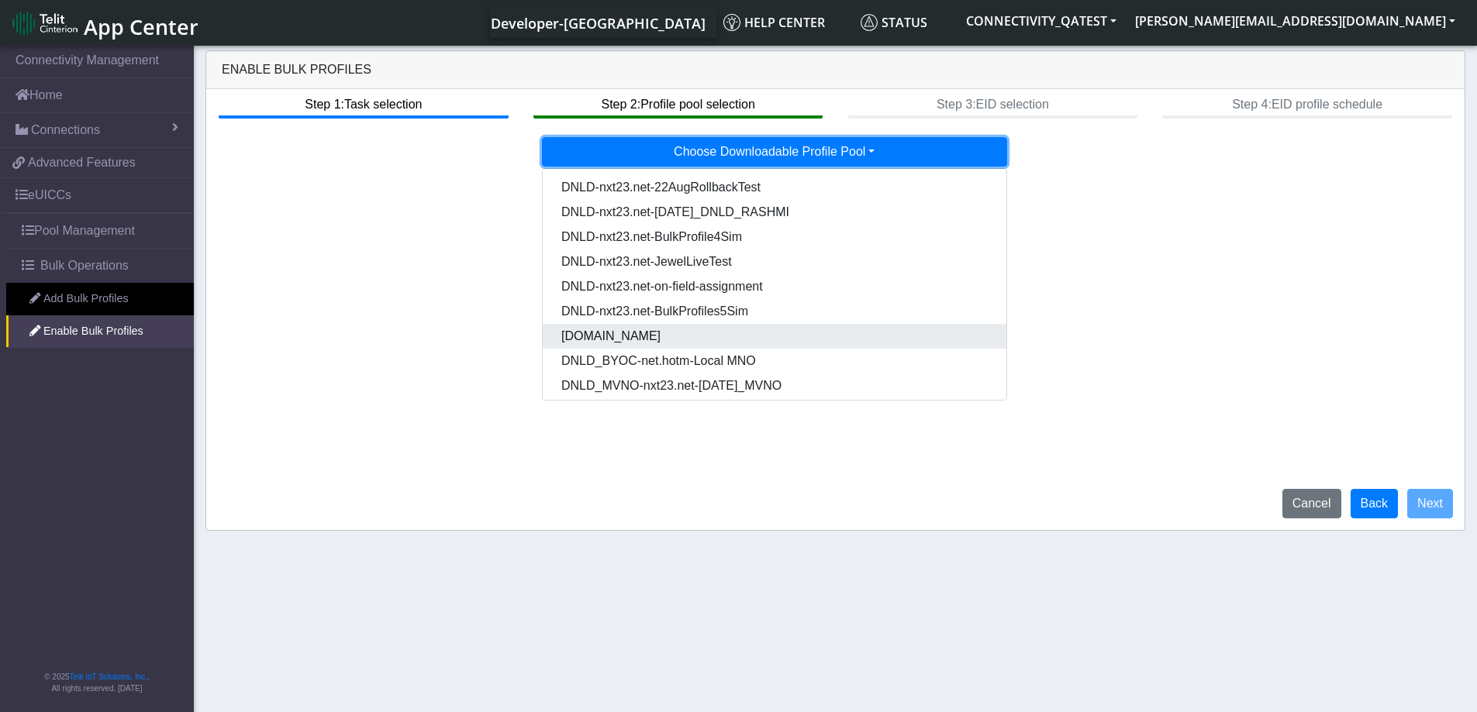
scroll to position [129, 0]
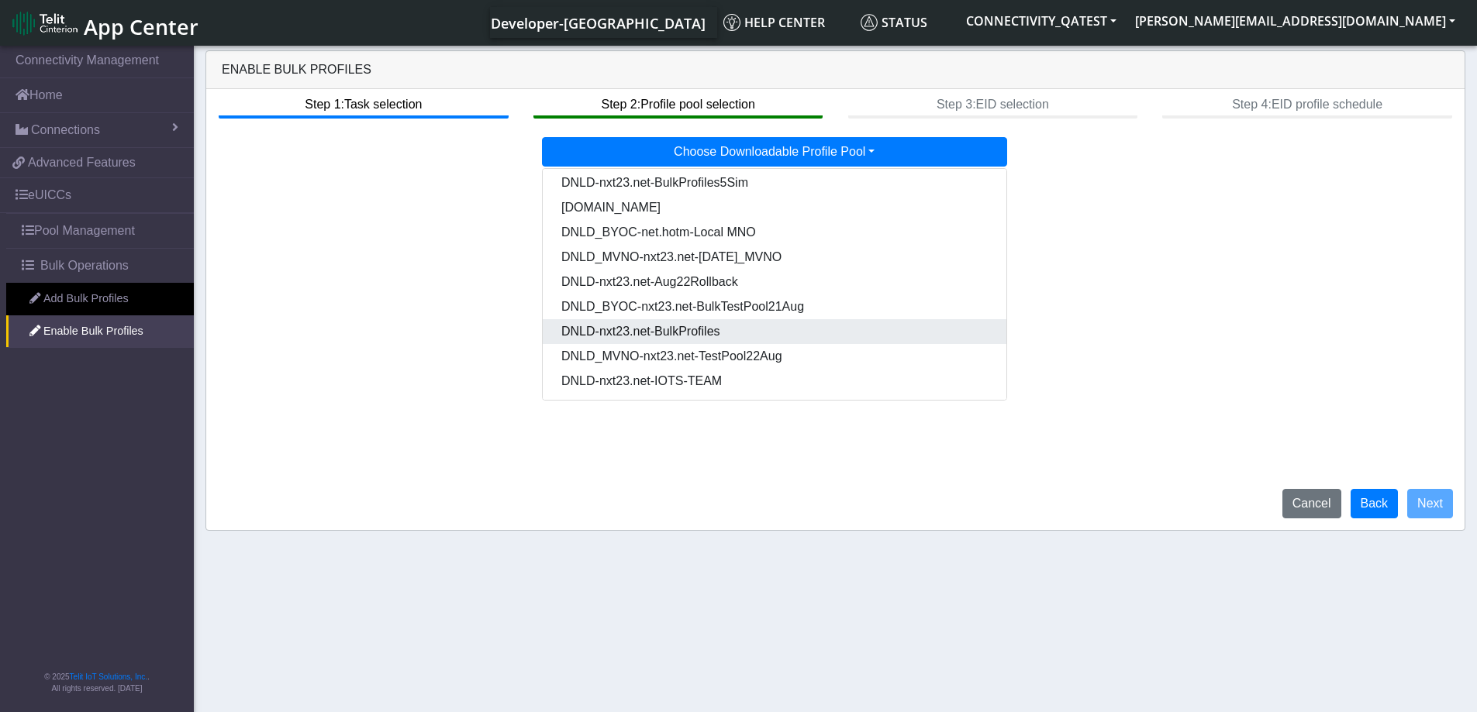
click at [743, 334] on Pooldd87b2e2-121e-4d00-ae8a-d075df8e0e86-dropdown "DNLD-nxt23.net-BulkProfiles" at bounding box center [775, 331] width 464 height 25
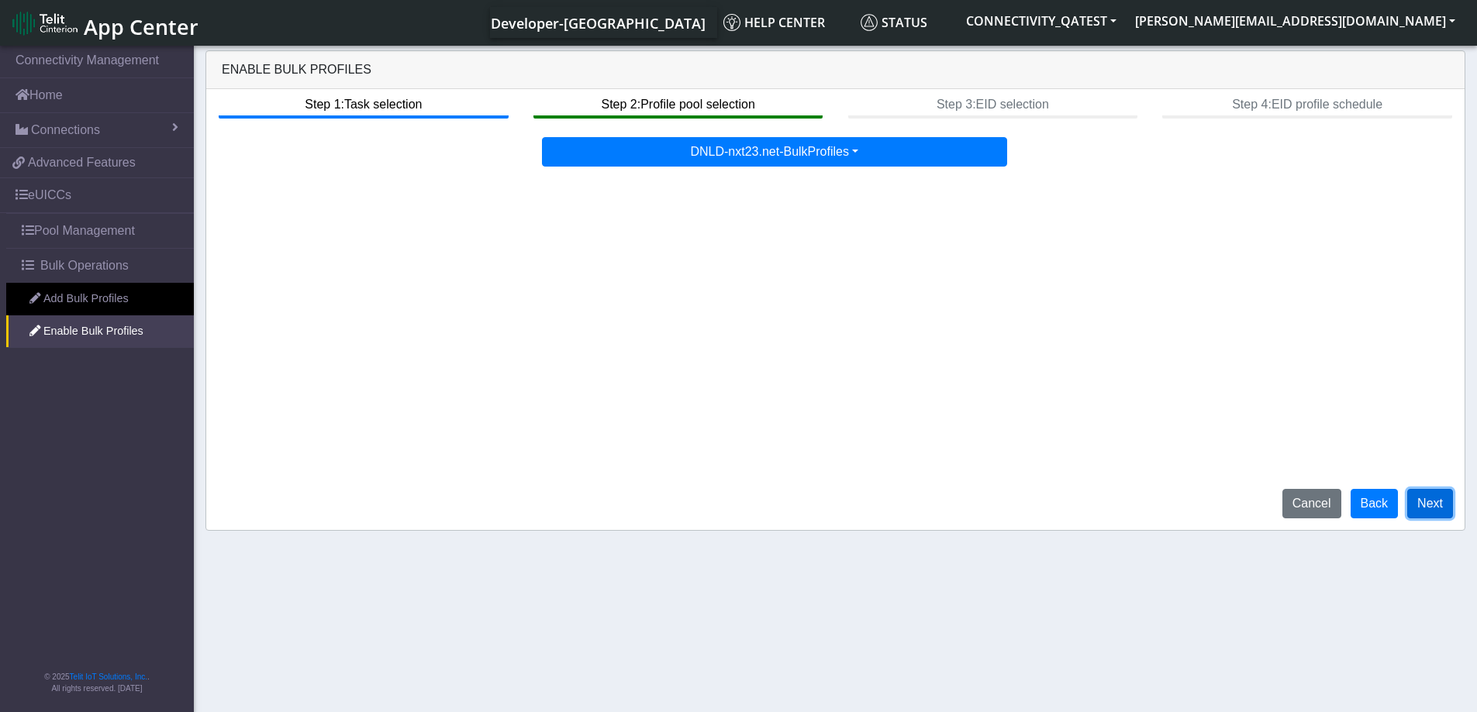
click at [1443, 510] on button "Next" at bounding box center [1430, 503] width 46 height 29
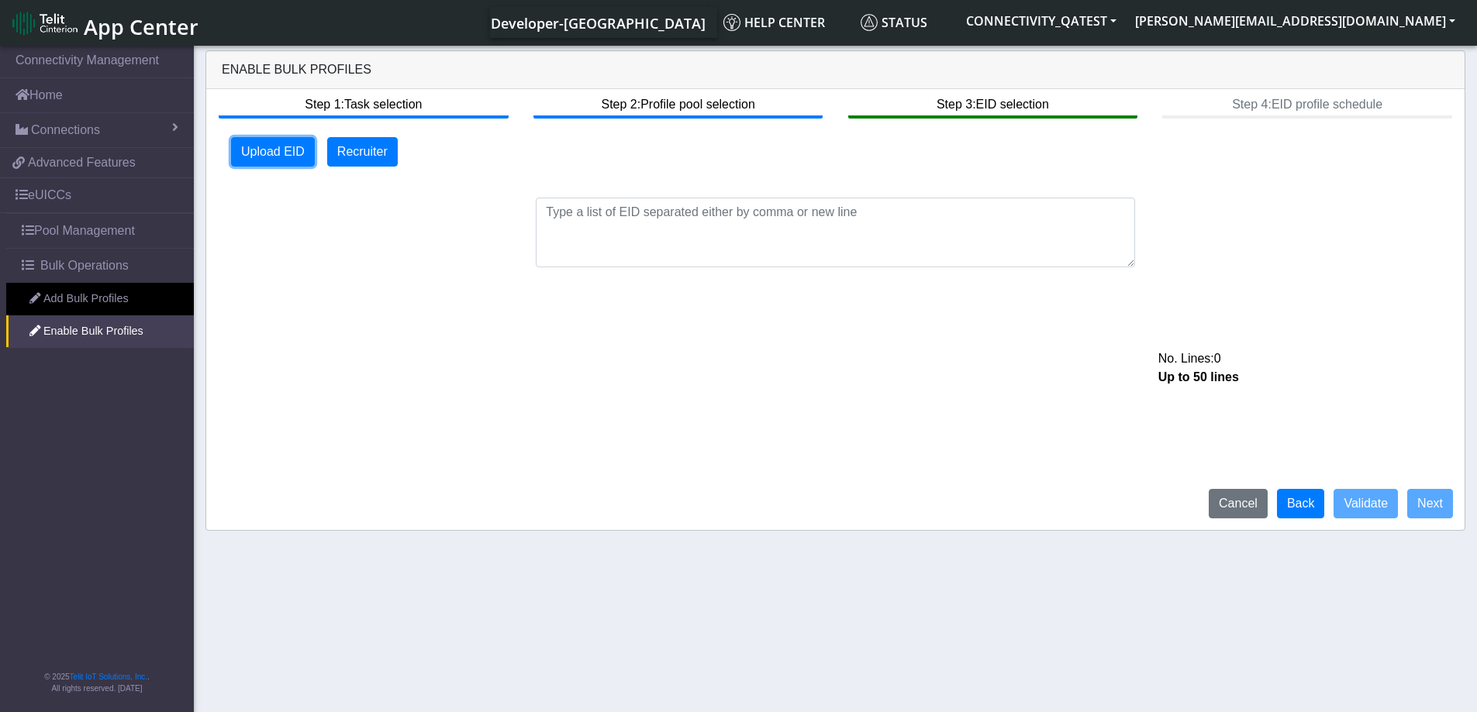
click at [281, 157] on button "Upload EID" at bounding box center [273, 151] width 84 height 29
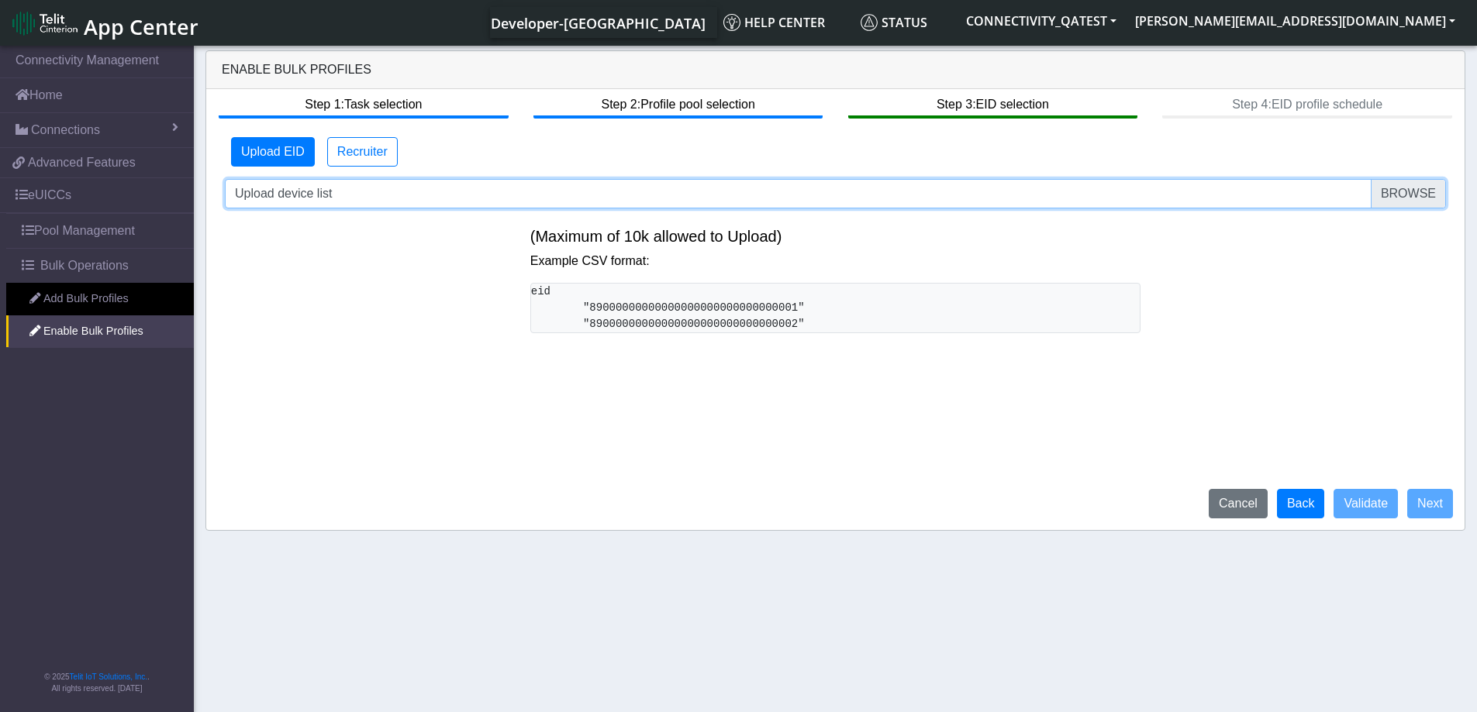
click at [1428, 197] on input "Upload device list" at bounding box center [835, 193] width 1221 height 29
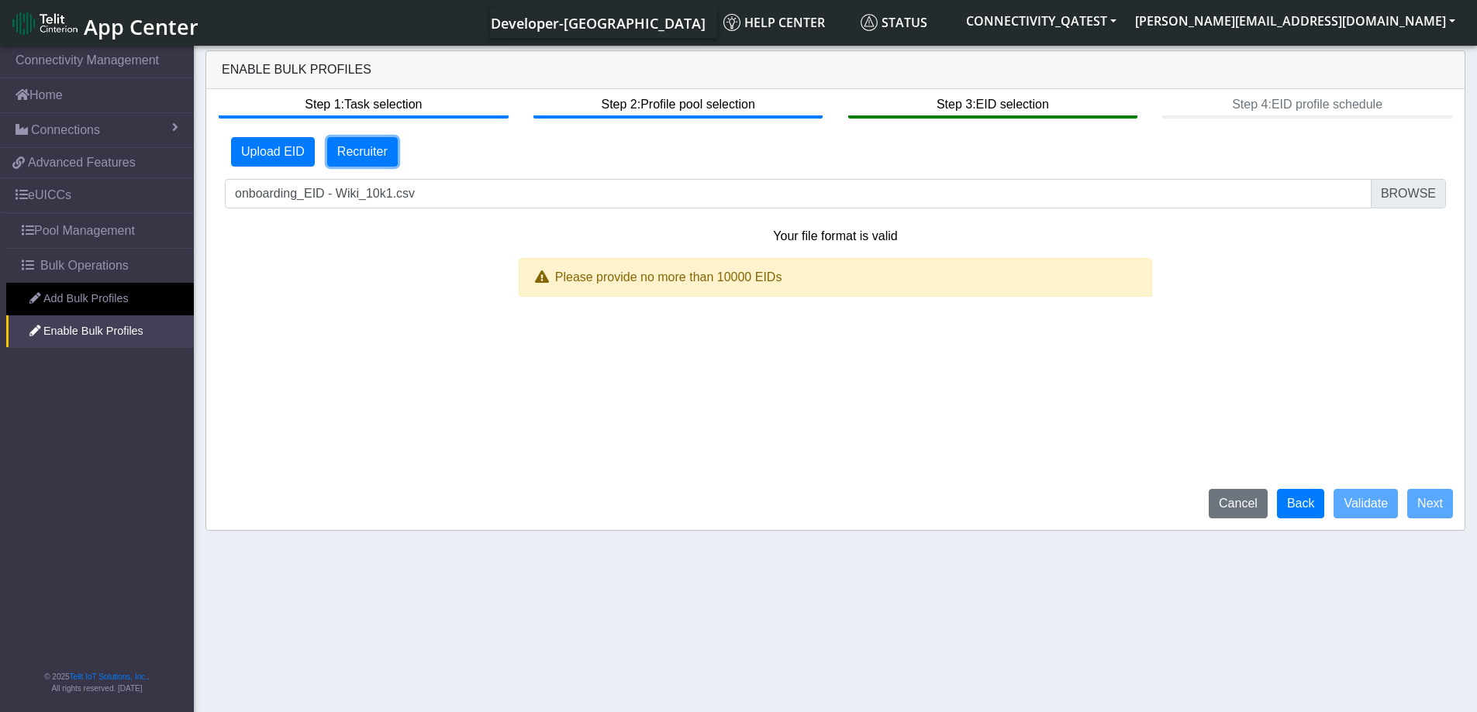
drag, startPoint x: 389, startPoint y: 153, endPoint x: 374, endPoint y: 153, distance: 15.5
click at [389, 153] on button "Recruiter" at bounding box center [362, 151] width 71 height 29
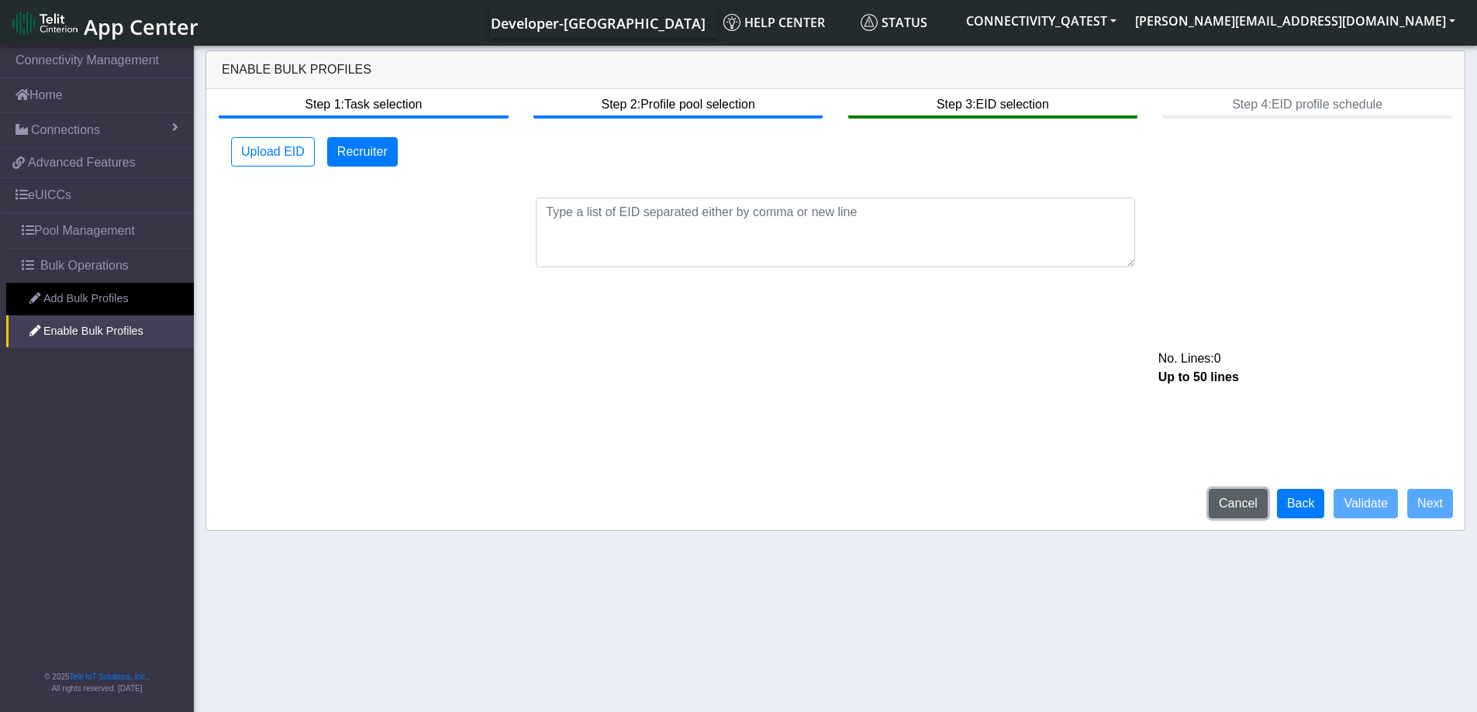
click at [1266, 512] on button "Cancel" at bounding box center [1237, 503] width 59 height 29
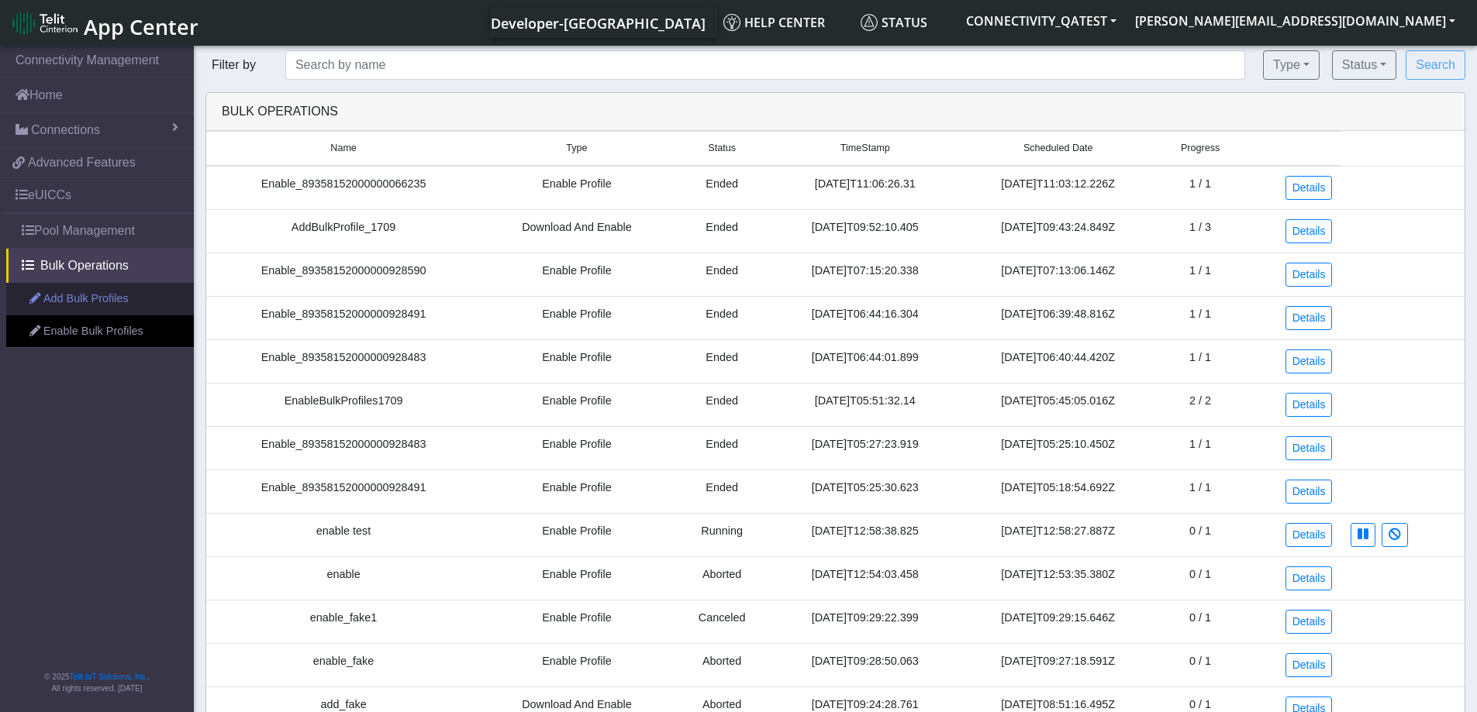
click at [98, 298] on link "Add Bulk Profiles" at bounding box center [100, 299] width 188 height 33
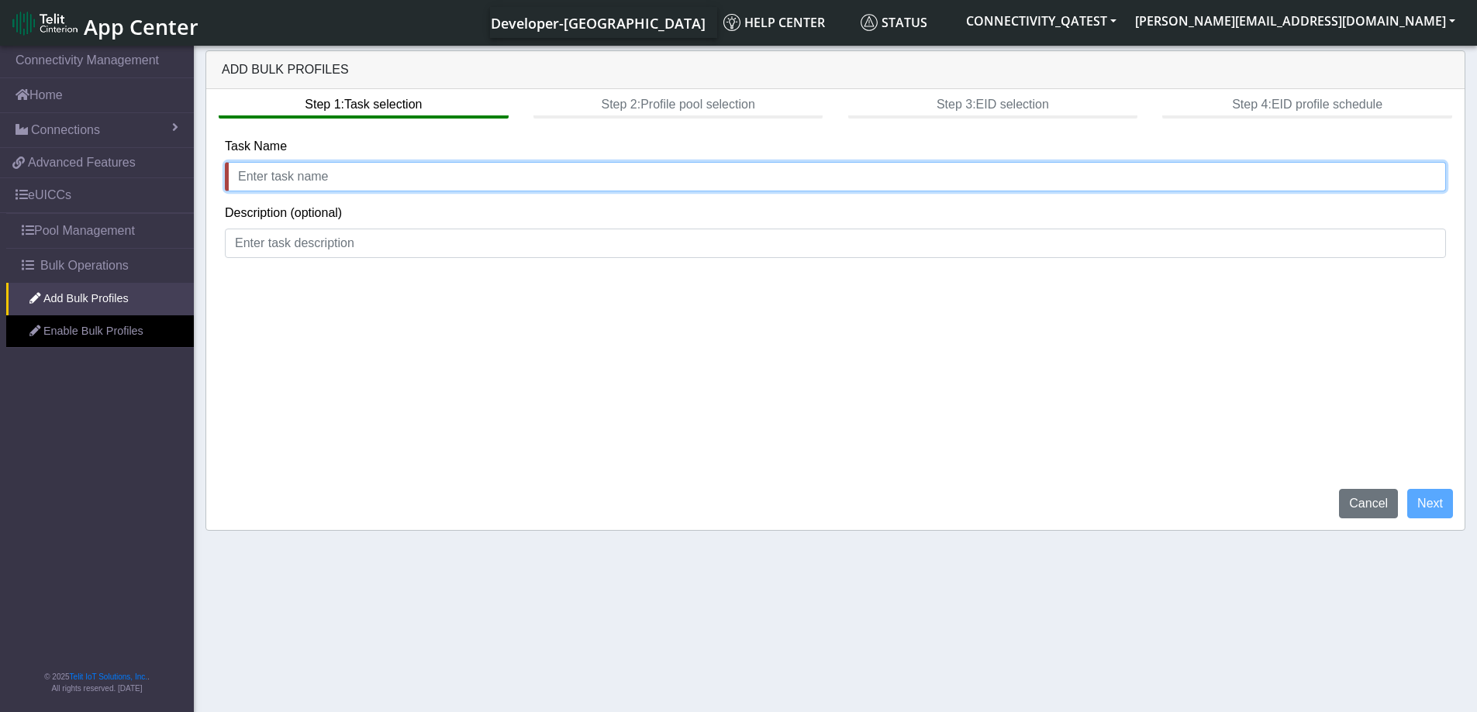
click at [319, 168] on input "text" at bounding box center [835, 176] width 1221 height 29
type input "add bulk profiles"
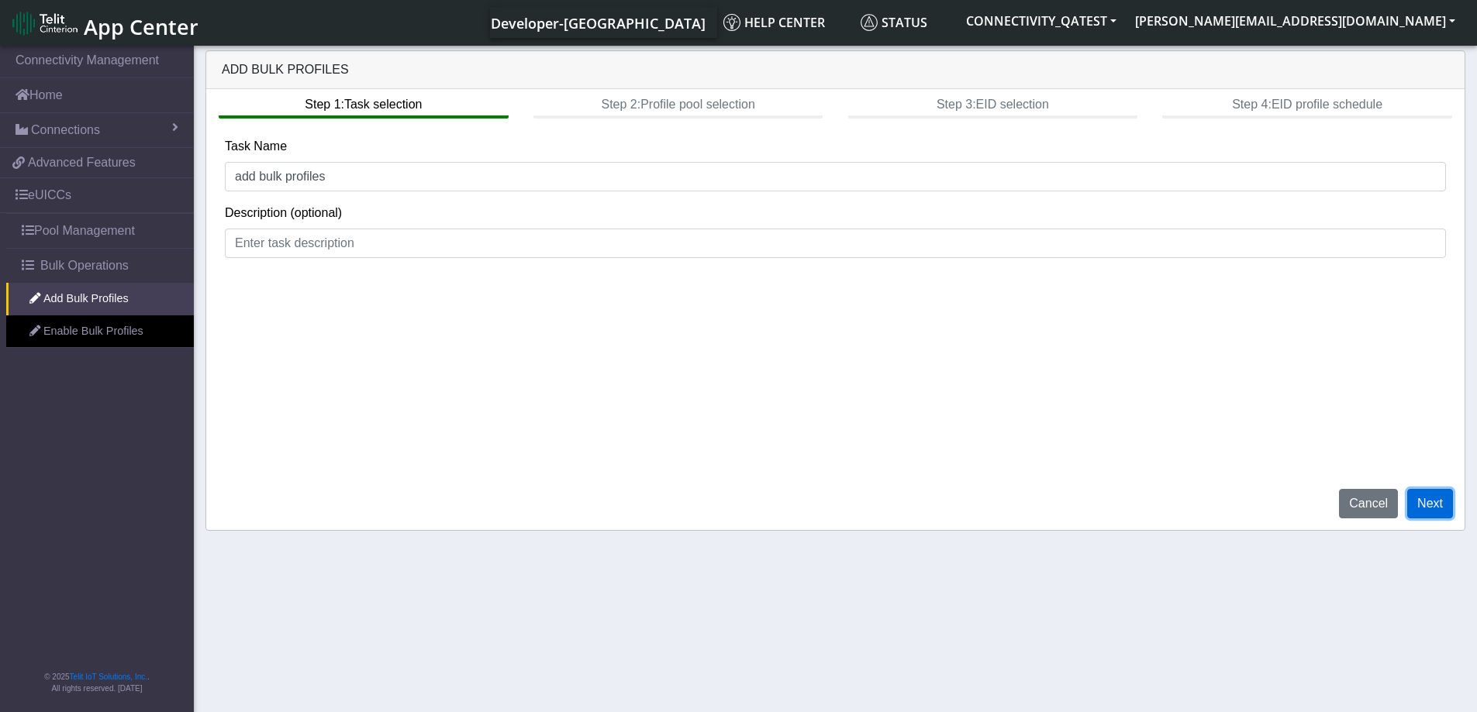
click at [1435, 505] on button "Next" at bounding box center [1430, 503] width 46 height 29
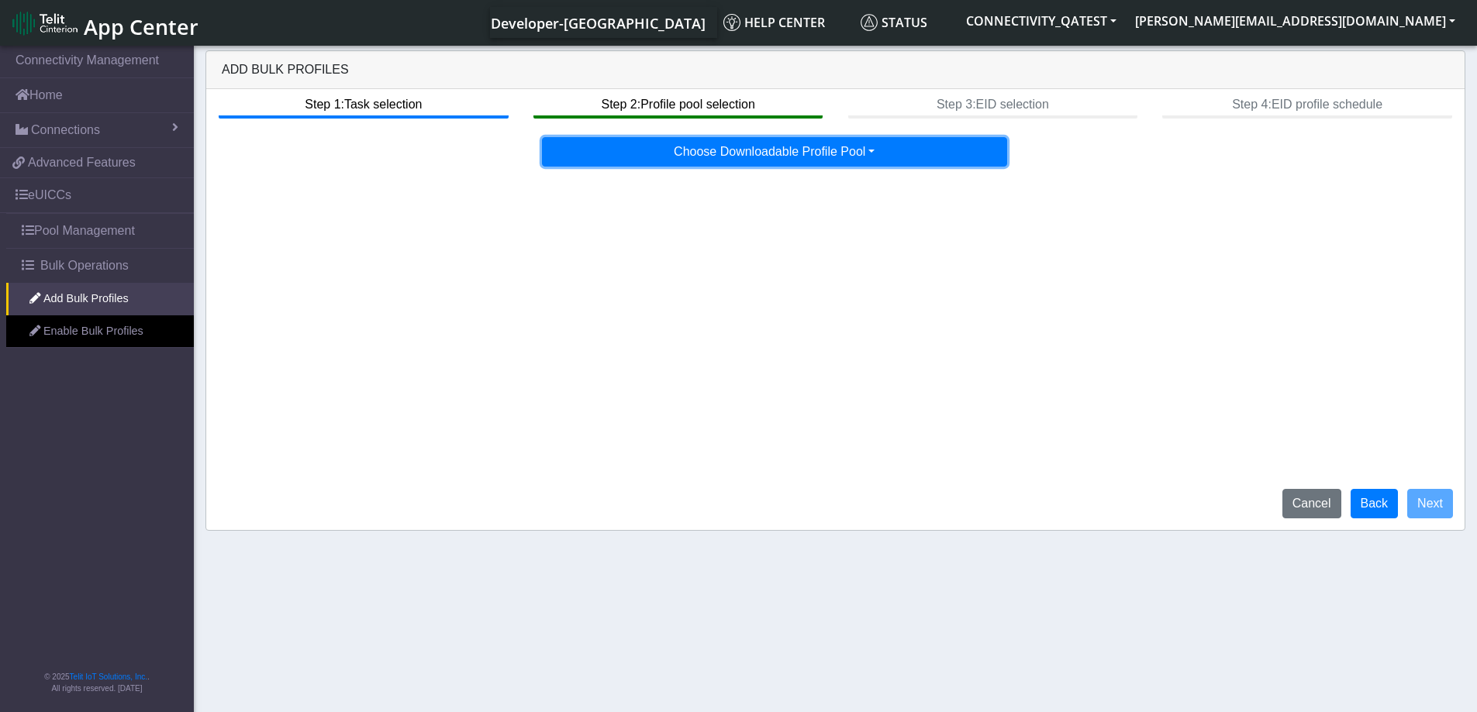
click at [896, 156] on button "Choose Downloadable Profile Pool" at bounding box center [774, 151] width 465 height 29
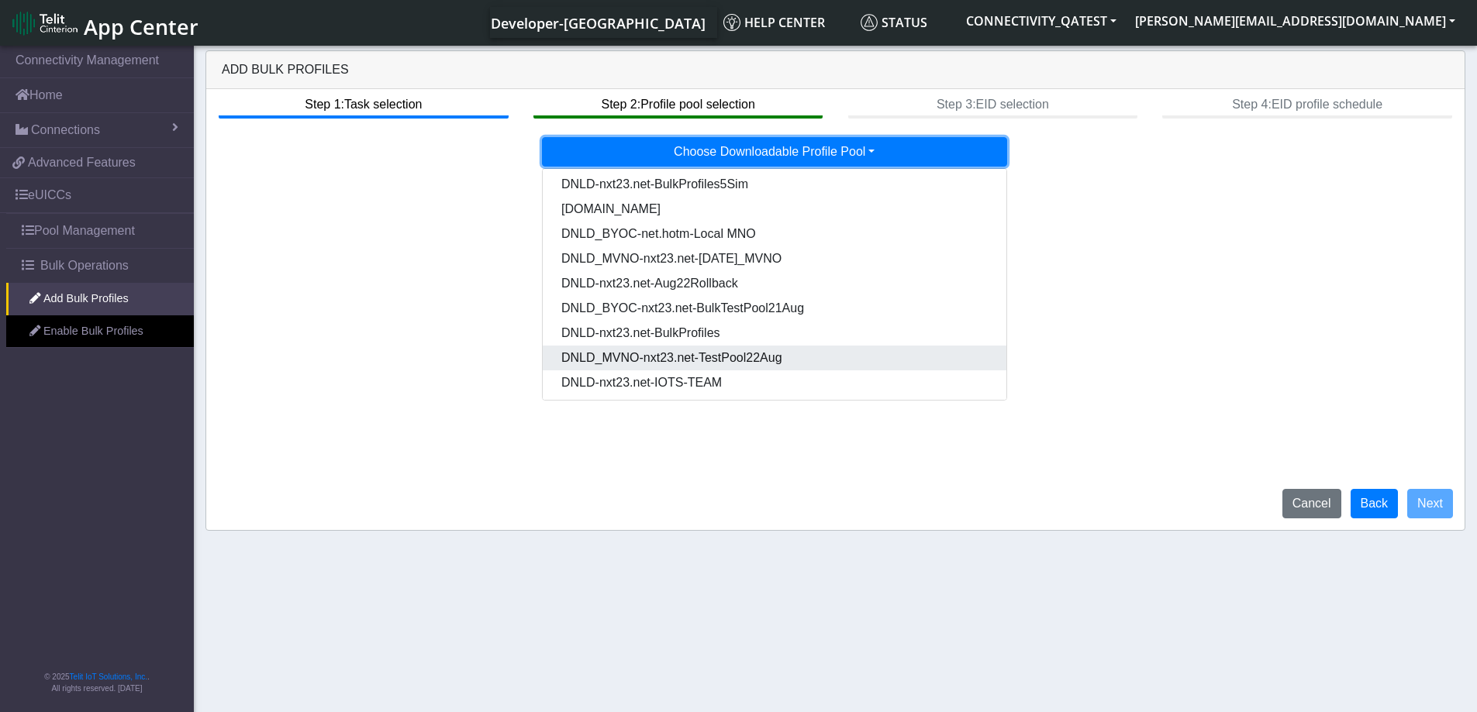
scroll to position [129, 0]
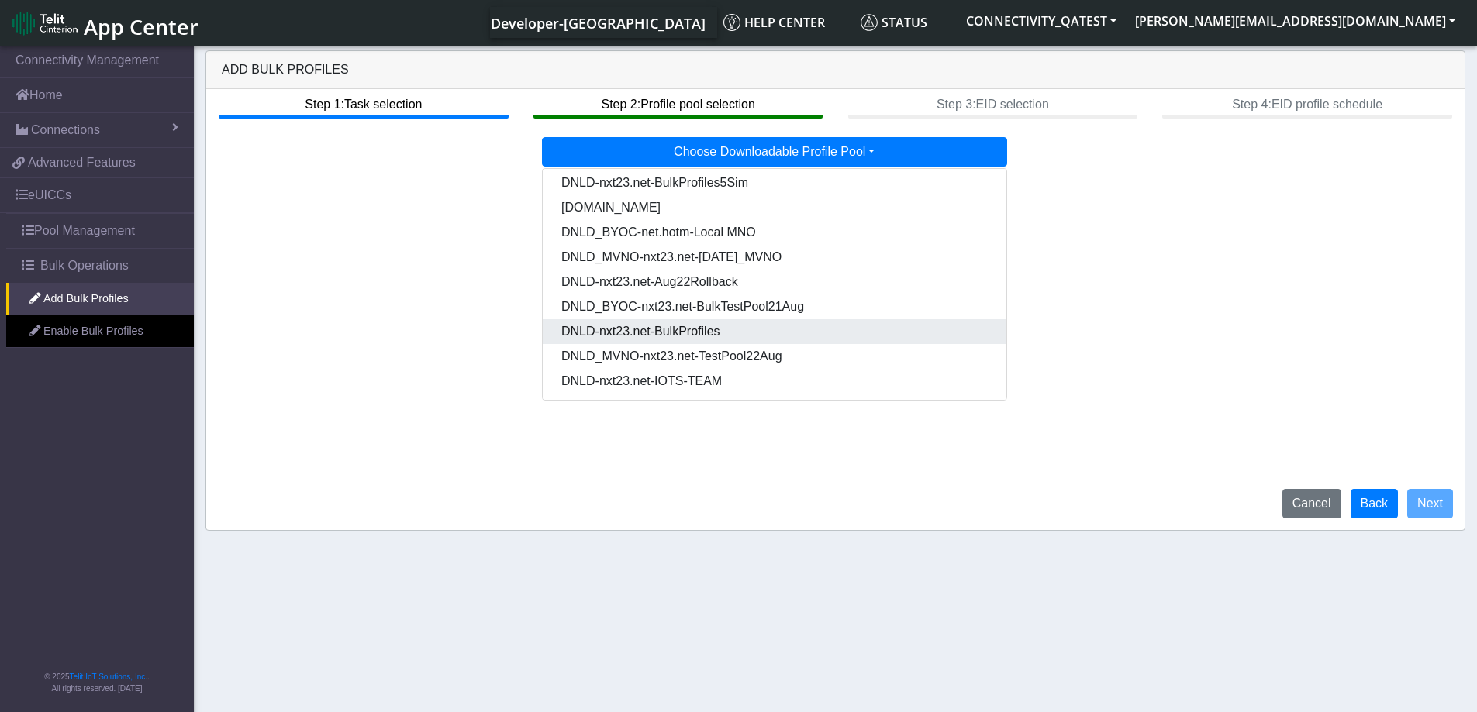
click at [722, 343] on Pooldd87b2e2-121e-4d00-ae8a-d075df8e0e86-dropdown "DNLD-nxt23.net-BulkProfiles" at bounding box center [775, 331] width 464 height 25
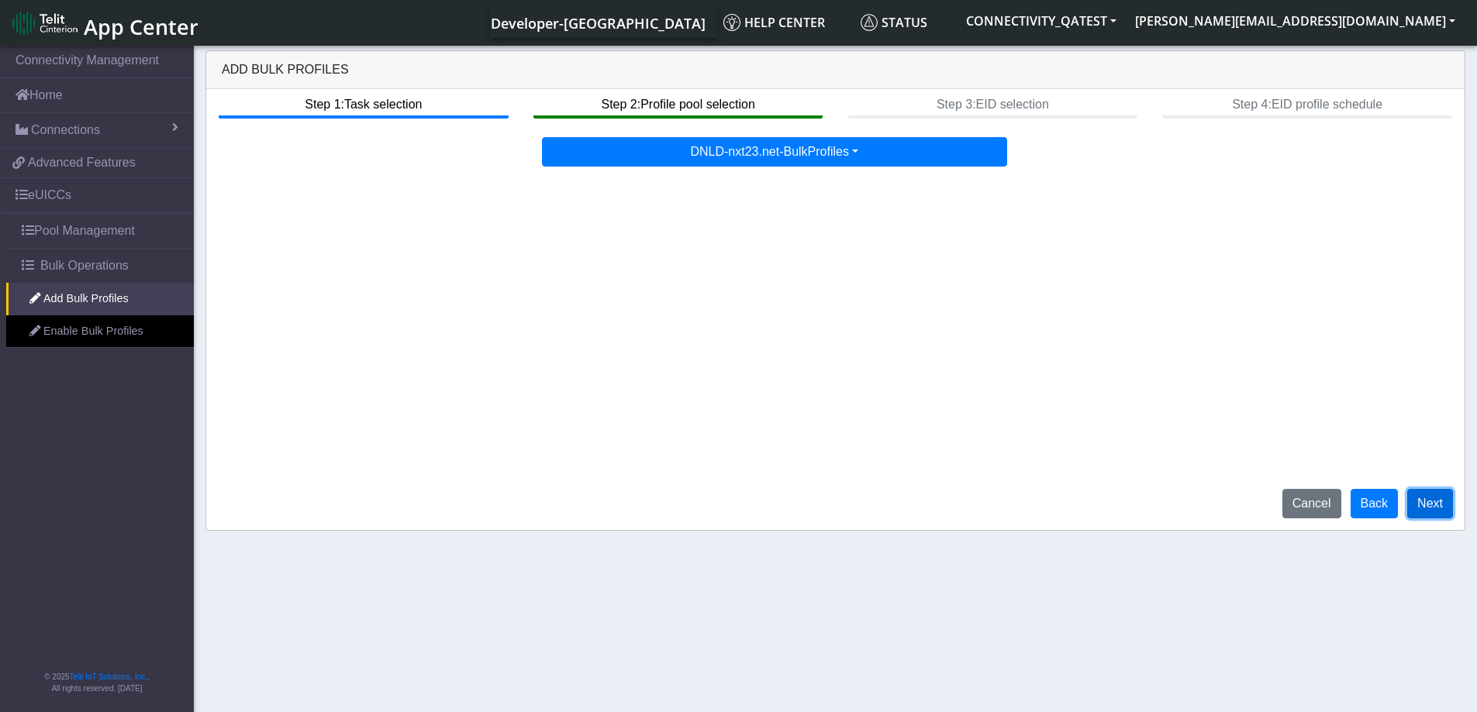
click at [1441, 504] on button "Next" at bounding box center [1430, 503] width 46 height 29
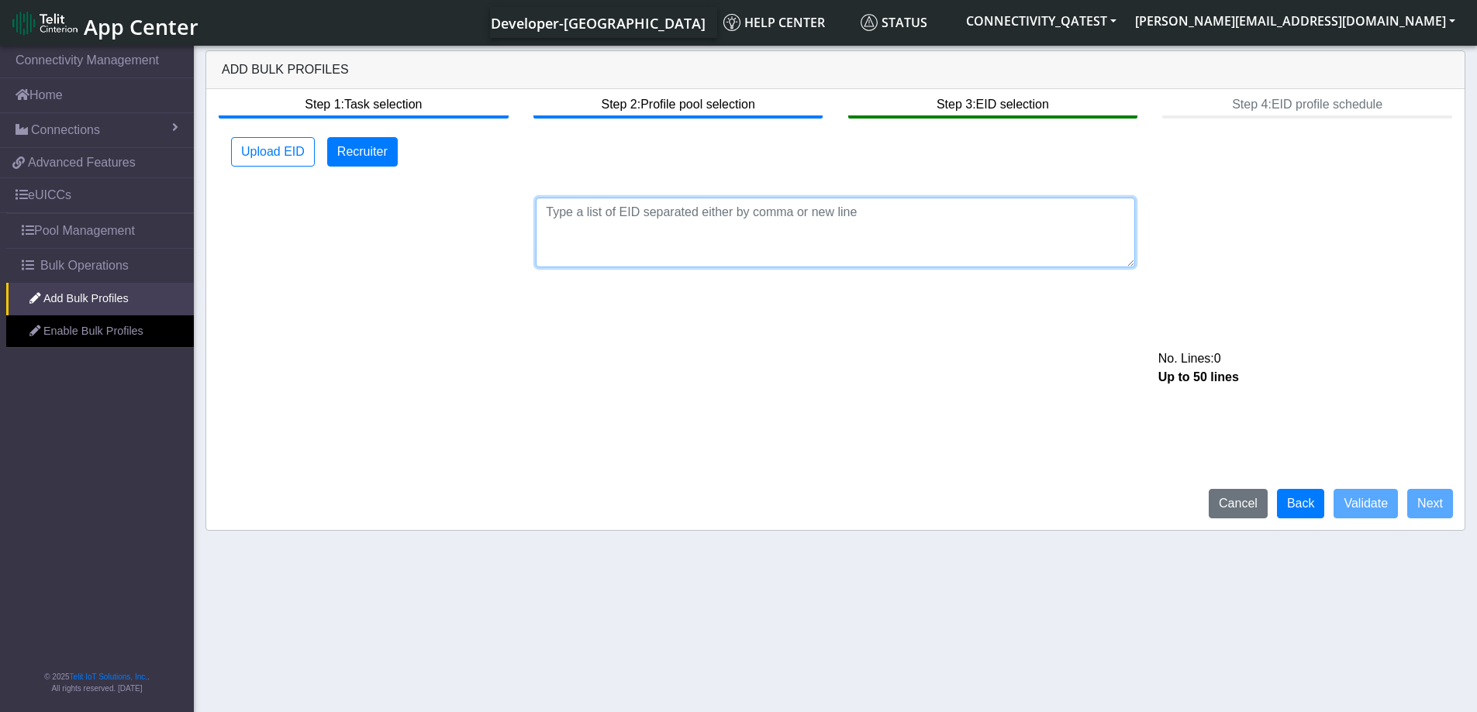
click at [661, 222] on textarea at bounding box center [835, 233] width 599 height 70
paste textarea "89033023426500000000060317712733"
type textarea "89033023426500000000060317712733"
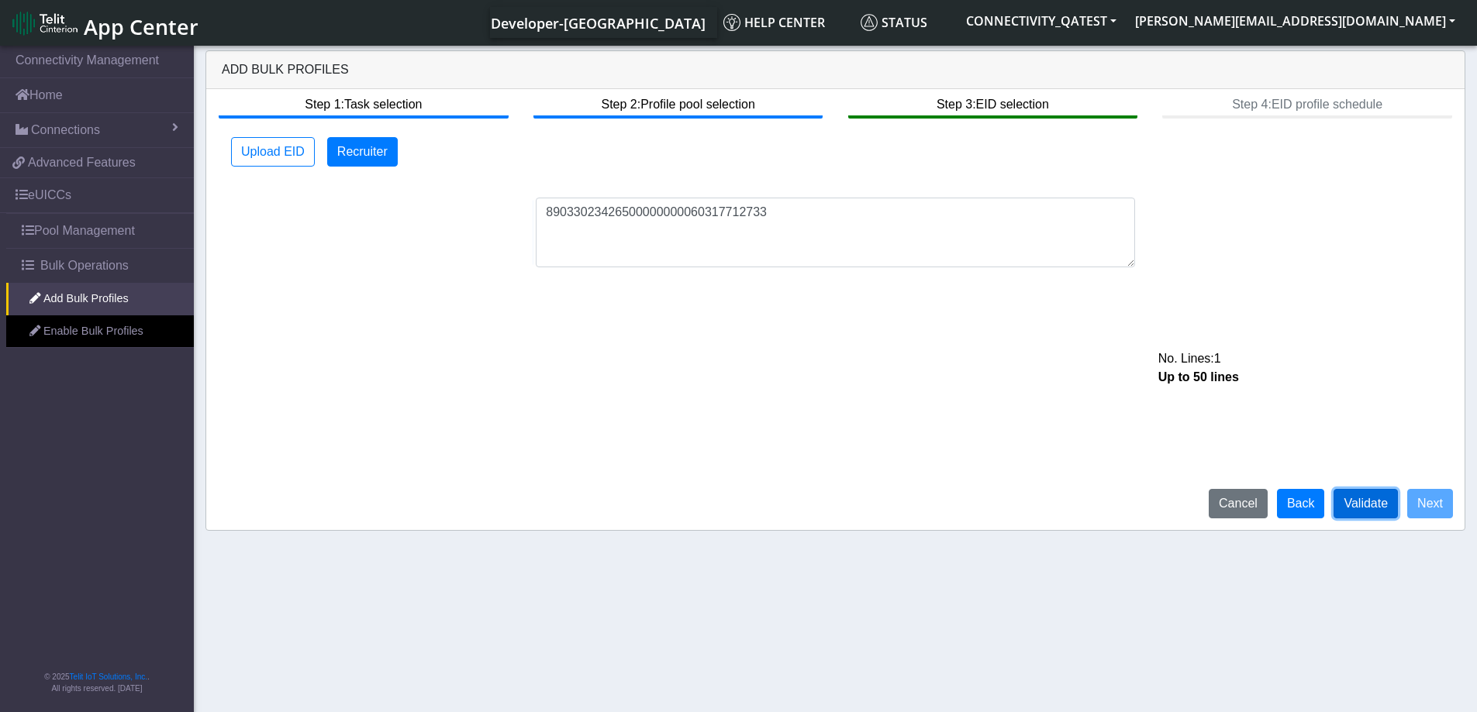
click at [1365, 508] on button "Validate" at bounding box center [1365, 503] width 64 height 29
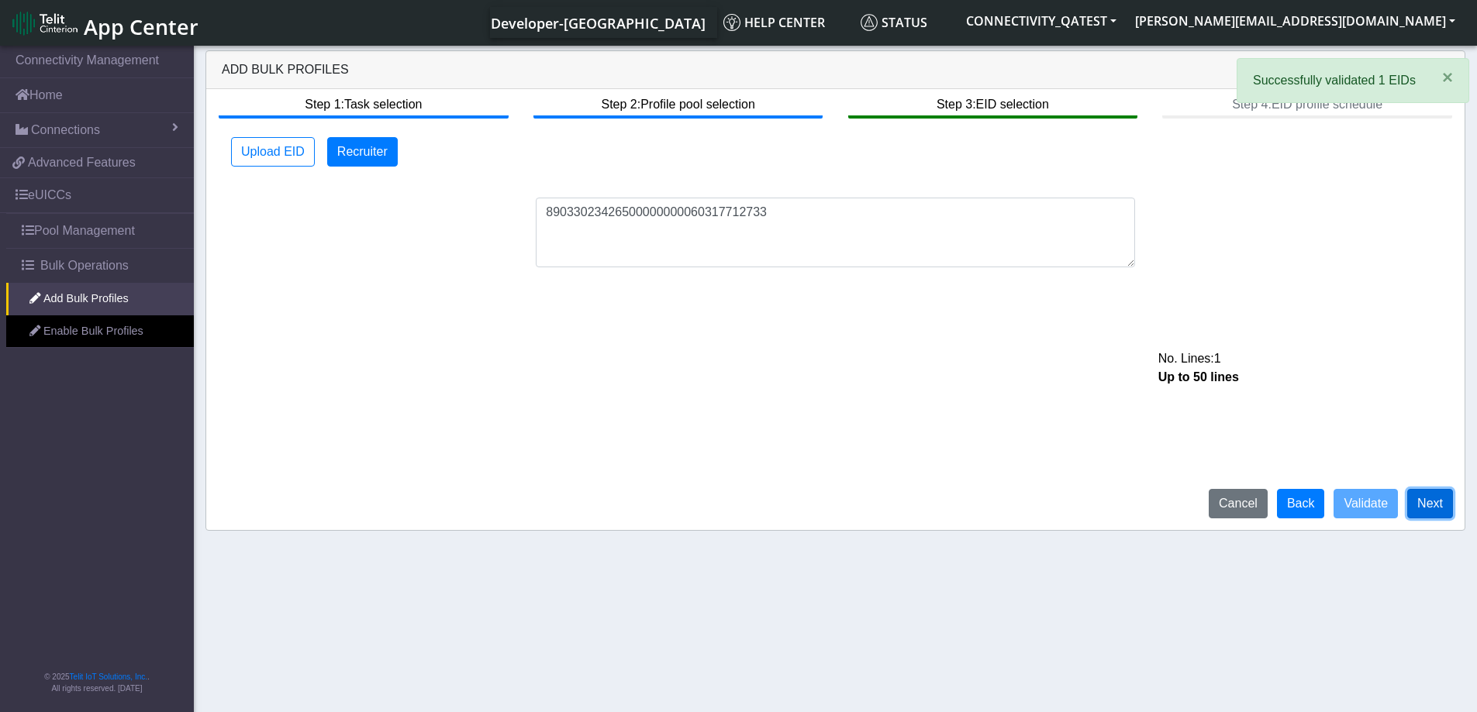
click at [1422, 511] on button "Next" at bounding box center [1430, 503] width 46 height 29
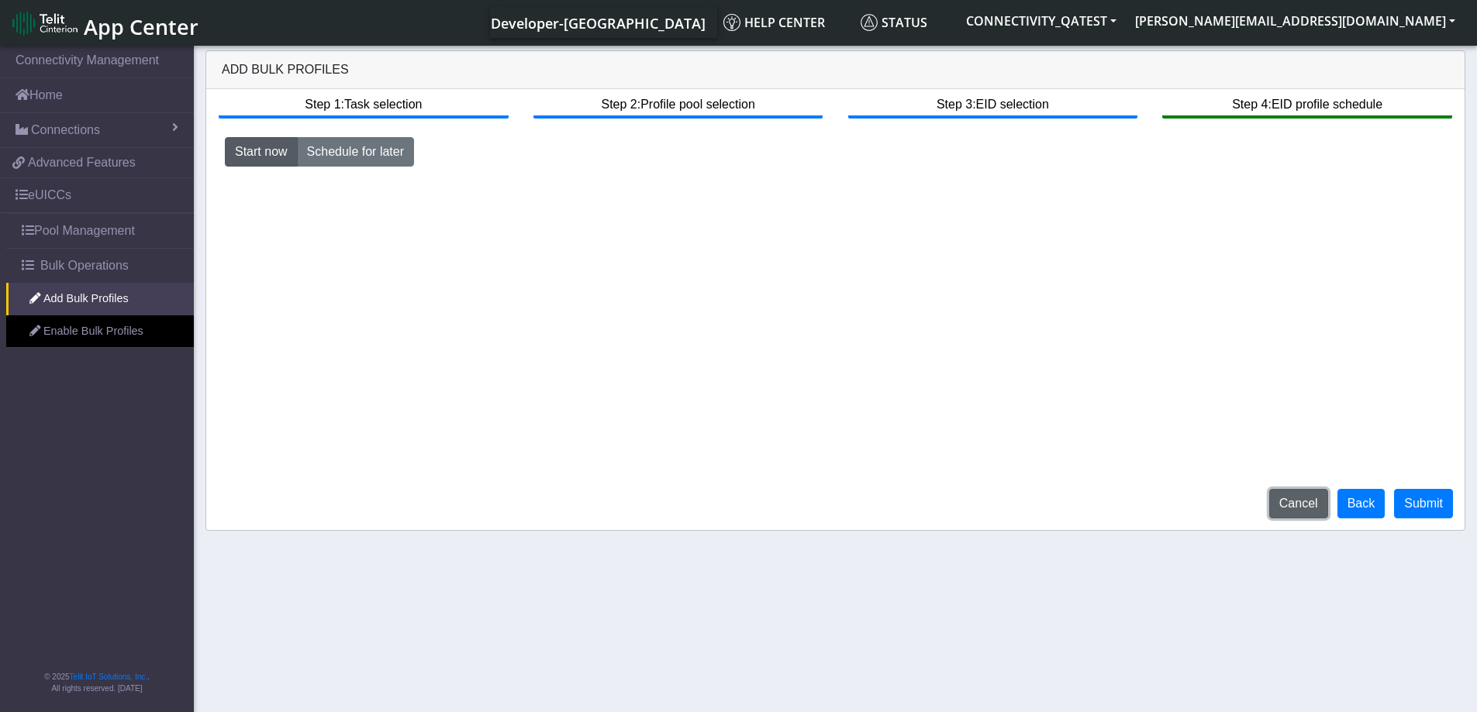
drag, startPoint x: 1297, startPoint y: 505, endPoint x: 880, endPoint y: 55, distance: 614.3
click at [1297, 505] on button "Cancel" at bounding box center [1298, 503] width 59 height 29
drag, startPoint x: 1299, startPoint y: 502, endPoint x: 824, endPoint y: 45, distance: 659.4
click at [1299, 502] on button "Cancel" at bounding box center [1298, 503] width 59 height 29
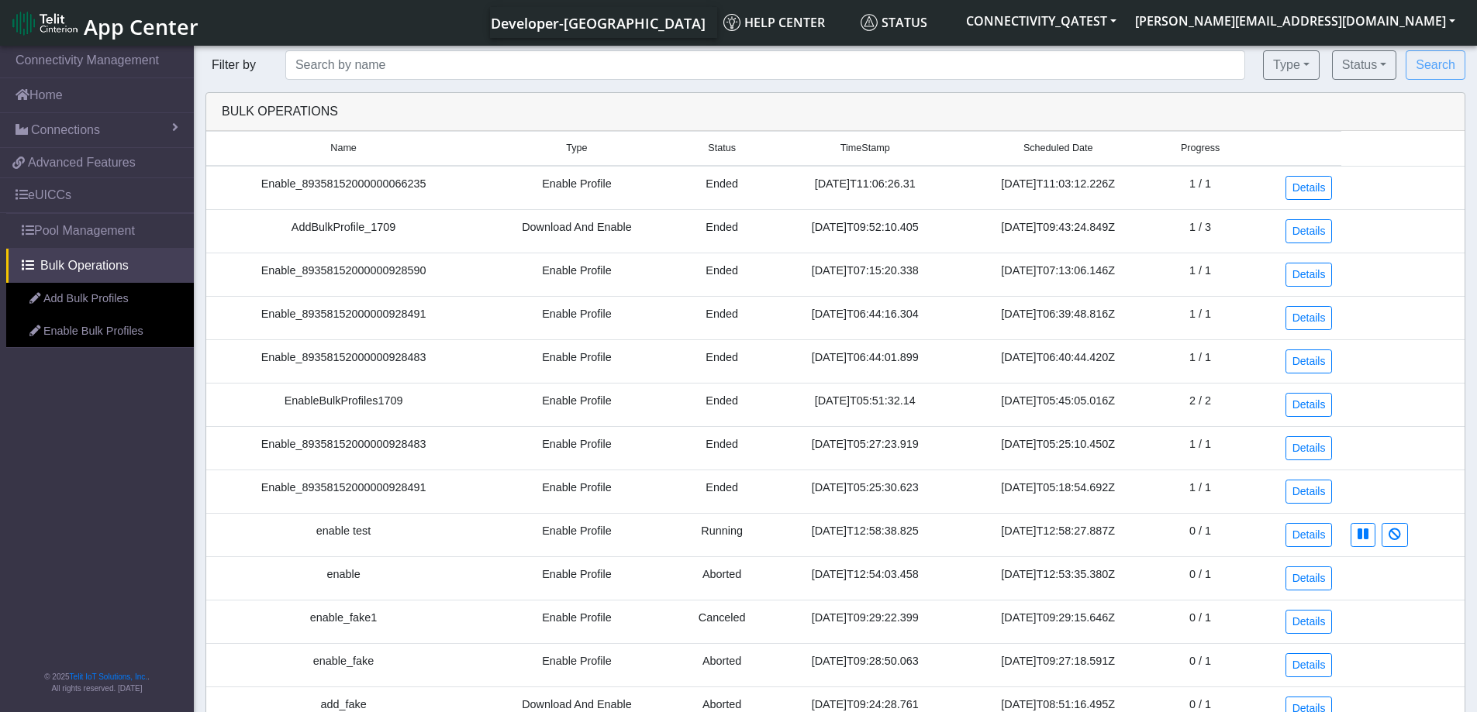
click at [156, 22] on span "App Center" at bounding box center [141, 26] width 115 height 29
